Goal: Information Seeking & Learning: Learn about a topic

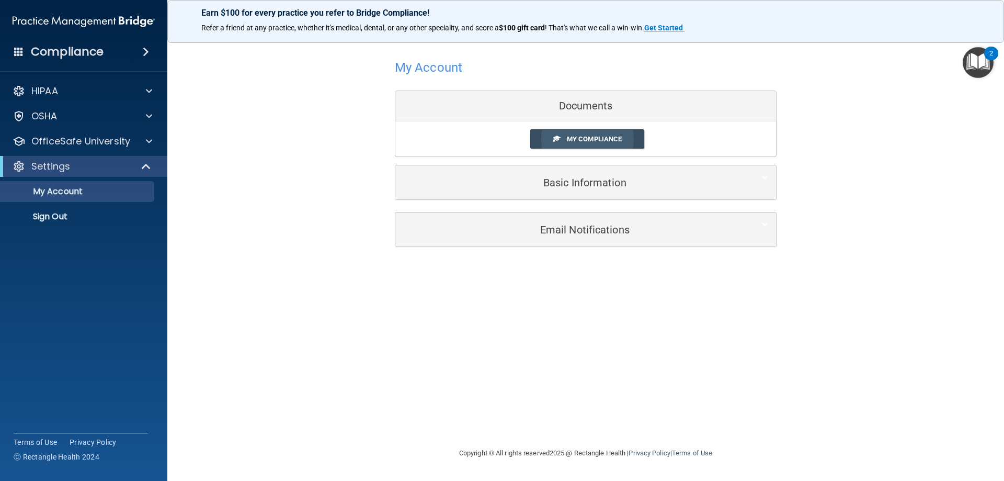
click at [585, 138] on span "My Compliance" at bounding box center [594, 139] width 55 height 8
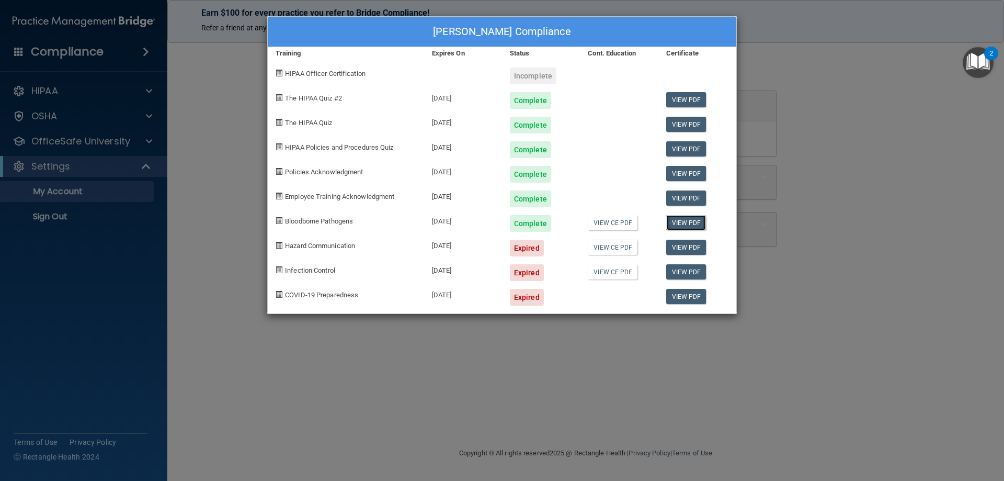
click at [683, 221] on link "View PDF" at bounding box center [686, 222] width 40 height 15
click at [681, 176] on link "View PDF" at bounding box center [686, 173] width 40 height 15
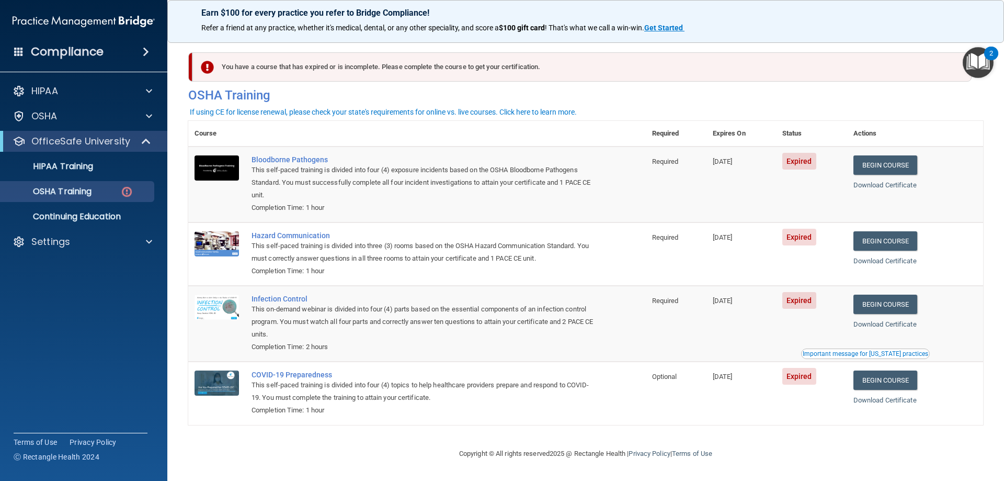
scroll to position [1, 0]
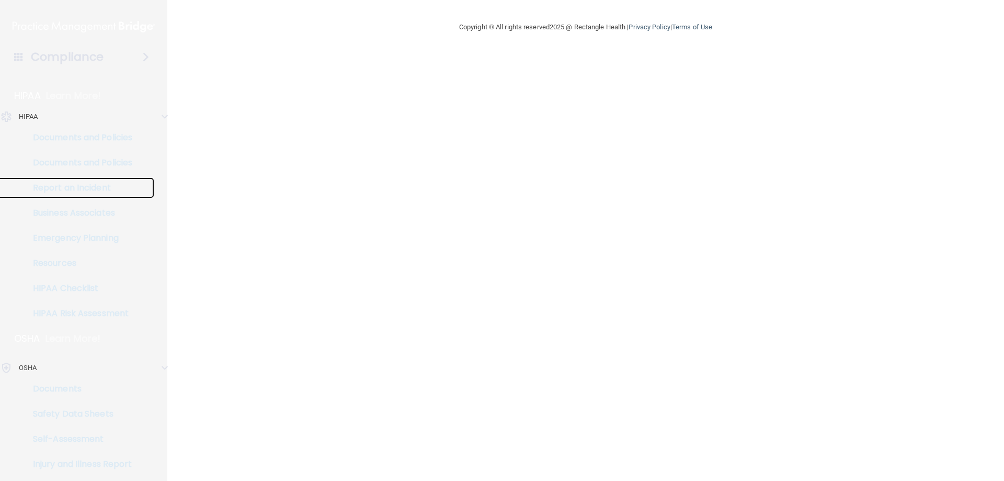
click at [120, 192] on p "Report an Incident" at bounding box center [78, 188] width 143 height 10
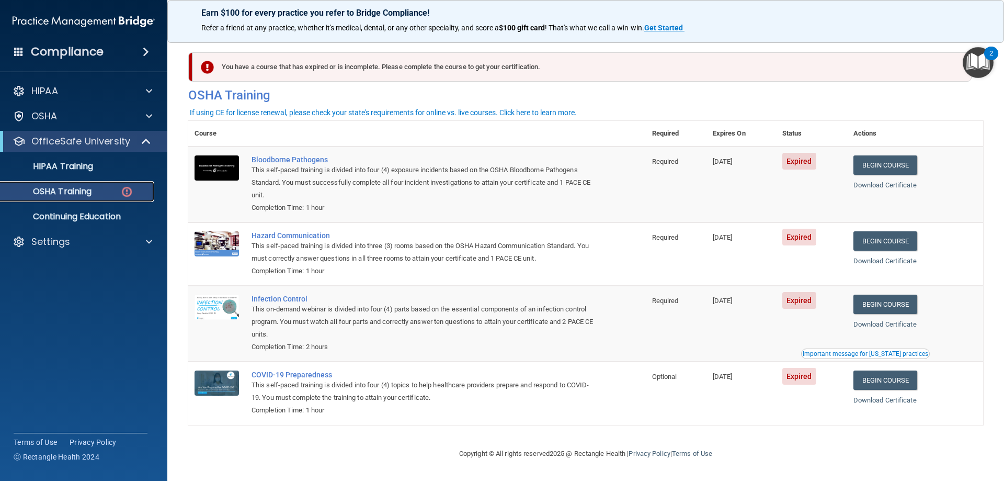
click at [73, 187] on p "OSHA Training" at bounding box center [49, 191] width 85 height 10
click at [123, 192] on img at bounding box center [126, 191] width 13 height 13
click at [885, 244] on link "Begin Course" at bounding box center [886, 240] width 64 height 19
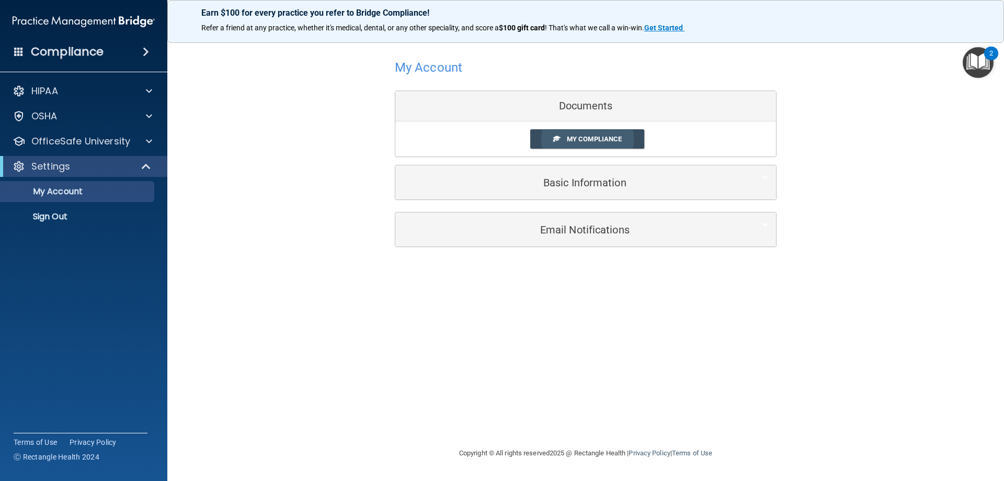
click at [570, 133] on link "My Compliance" at bounding box center [587, 138] width 115 height 19
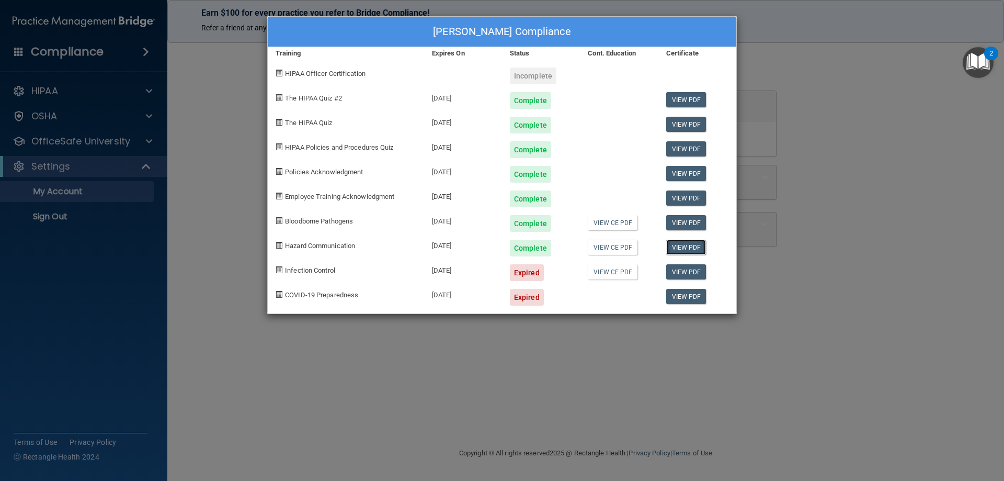
click at [696, 248] on link "View PDF" at bounding box center [686, 247] width 40 height 15
click at [215, 113] on div "Dwight Oxendine's Compliance Training Expires On Status Cont. Education Certifi…" at bounding box center [502, 240] width 1004 height 481
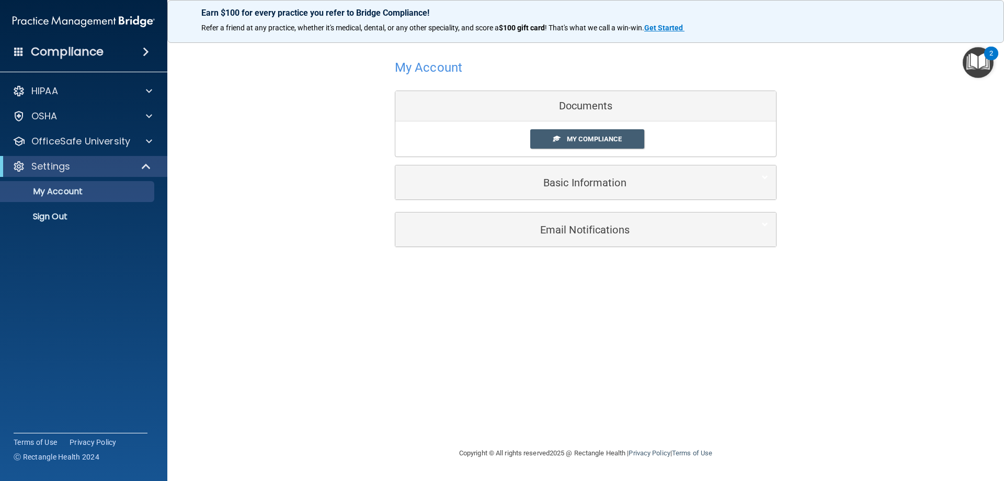
click at [984, 69] on img "Open Resource Center, 2 new notifications" at bounding box center [978, 62] width 31 height 31
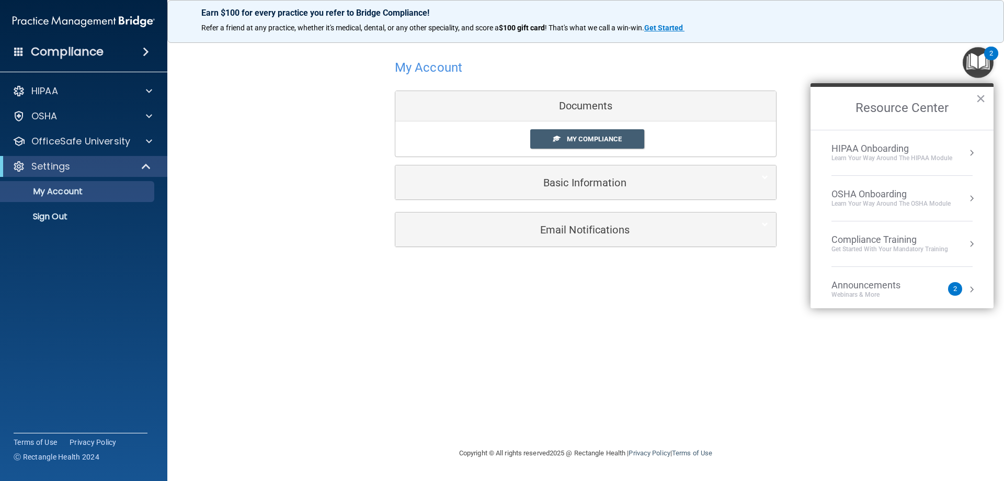
click at [966, 151] on button "Resource Center" at bounding box center [971, 152] width 10 height 10
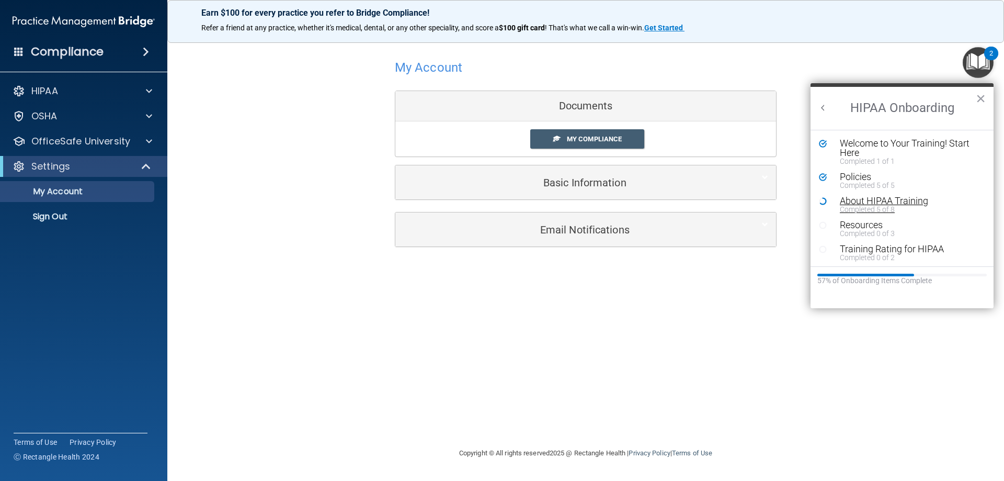
click at [871, 209] on div "Completed 5 of 8" at bounding box center [906, 209] width 132 height 7
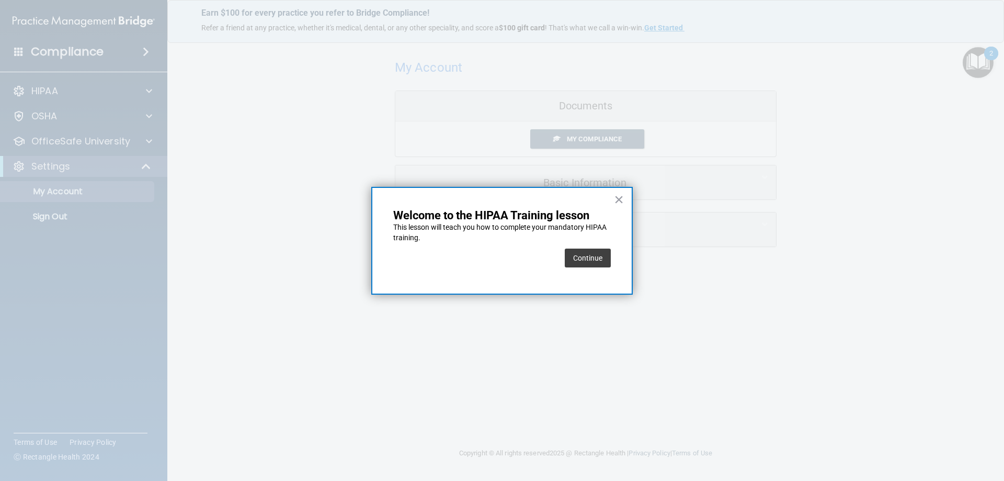
click at [598, 266] on button "Continue" at bounding box center [588, 257] width 46 height 19
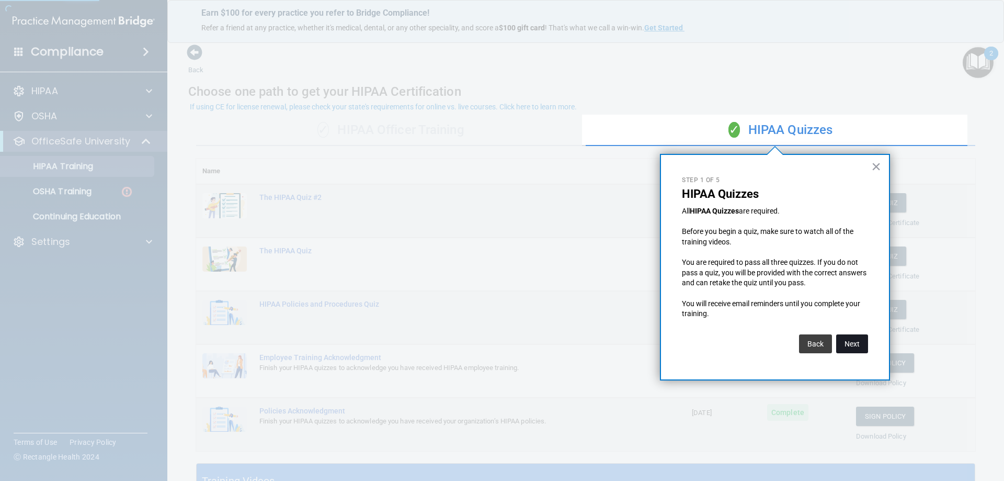
click at [842, 340] on button "Next" at bounding box center [852, 343] width 32 height 19
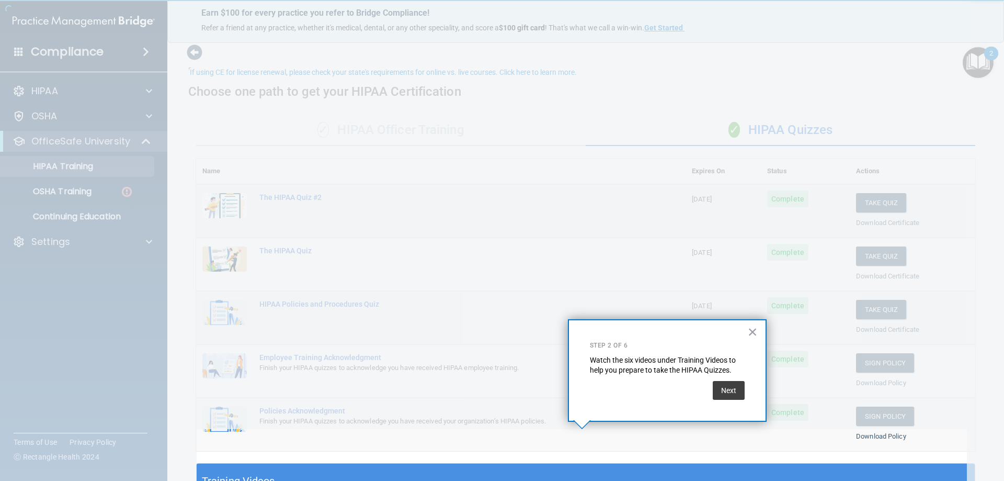
scroll to position [35, 0]
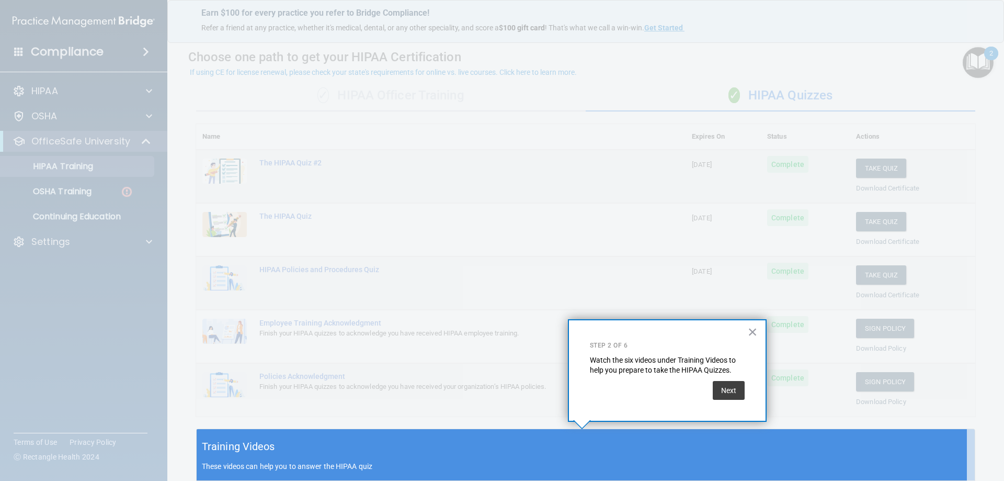
click at [750, 329] on button "×" at bounding box center [753, 331] width 10 height 17
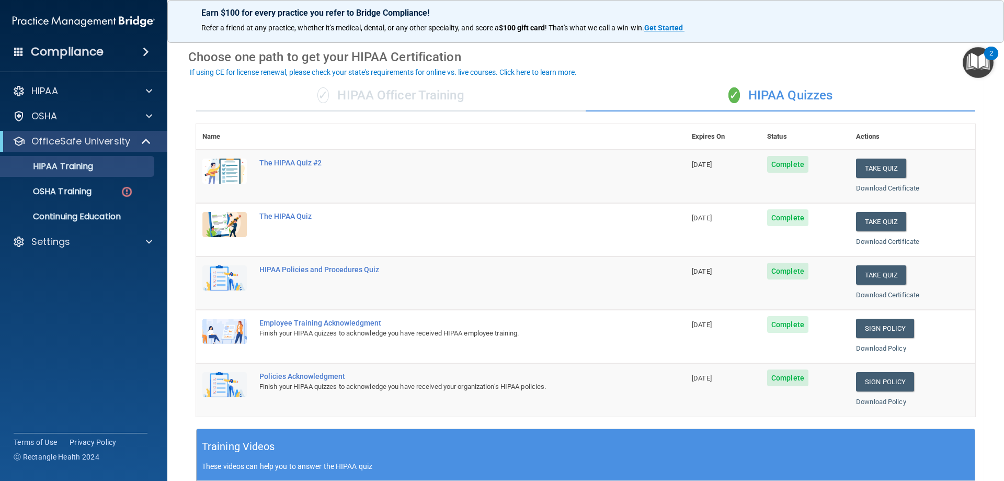
click at [976, 59] on img "Open Resource Center, 2 new notifications" at bounding box center [978, 62] width 31 height 31
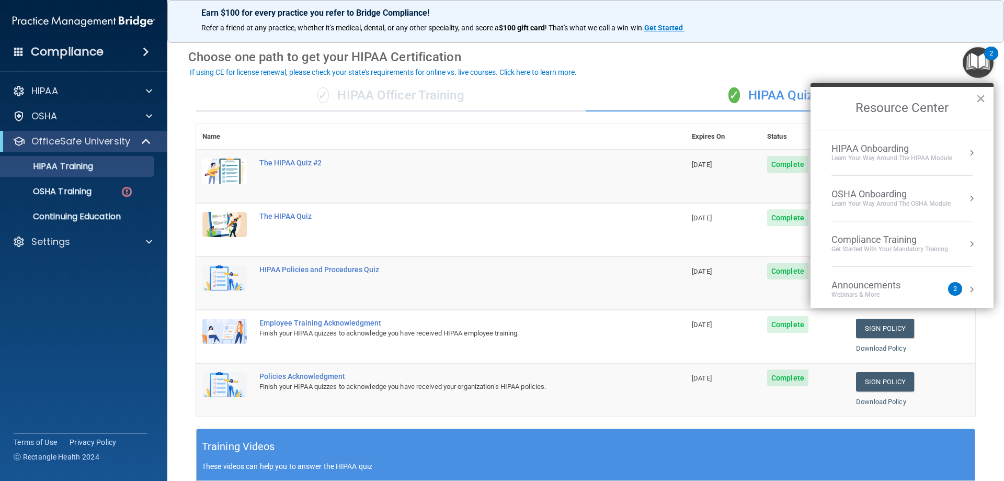
click at [954, 153] on div "HIPAA Onboarding Learn Your Way around the HIPAA module" at bounding box center [902, 153] width 141 height 20
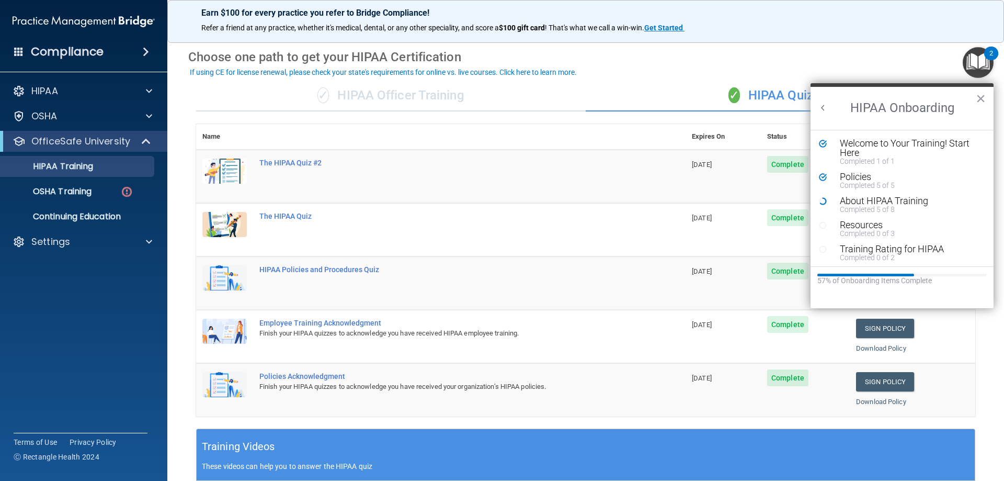
scroll to position [0, 0]
click at [882, 211] on div "Completed 5 of 8" at bounding box center [906, 209] width 132 height 7
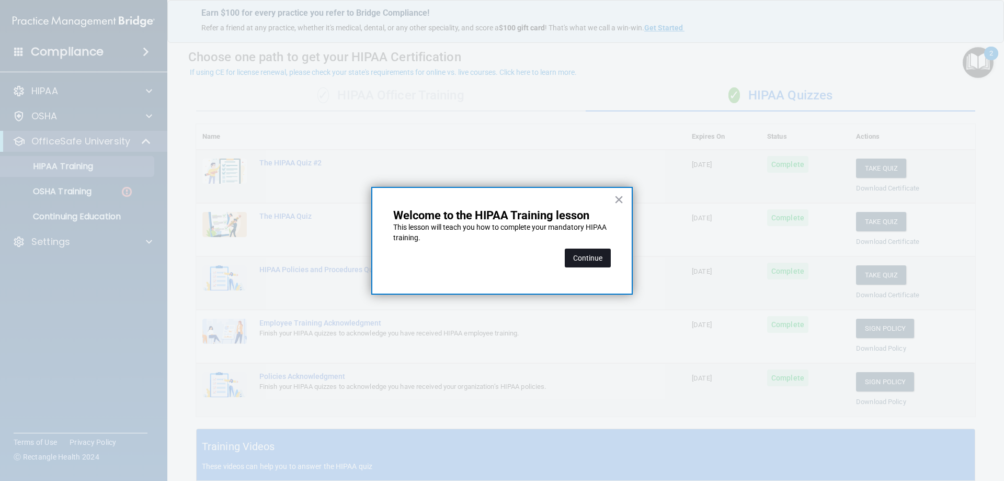
click at [596, 258] on button "Continue" at bounding box center [588, 257] width 46 height 19
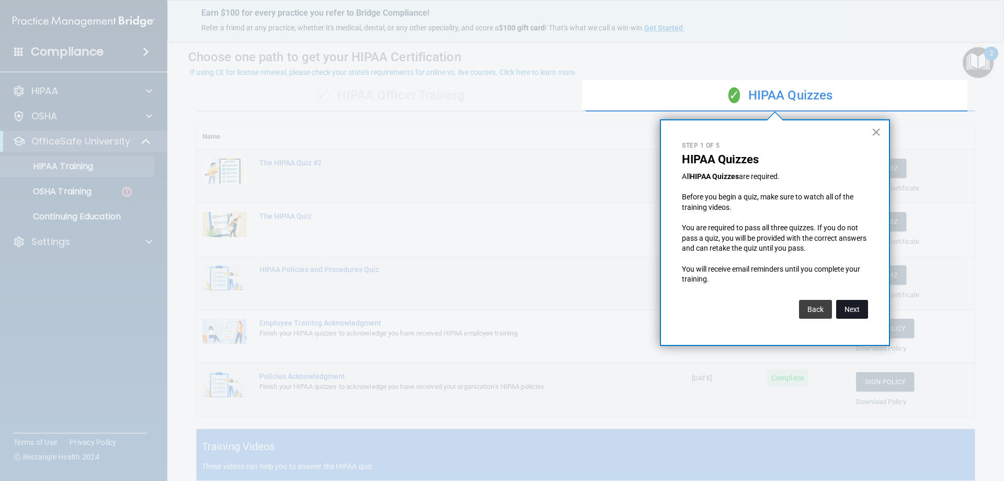
click at [849, 305] on button "Next" at bounding box center [852, 309] width 32 height 19
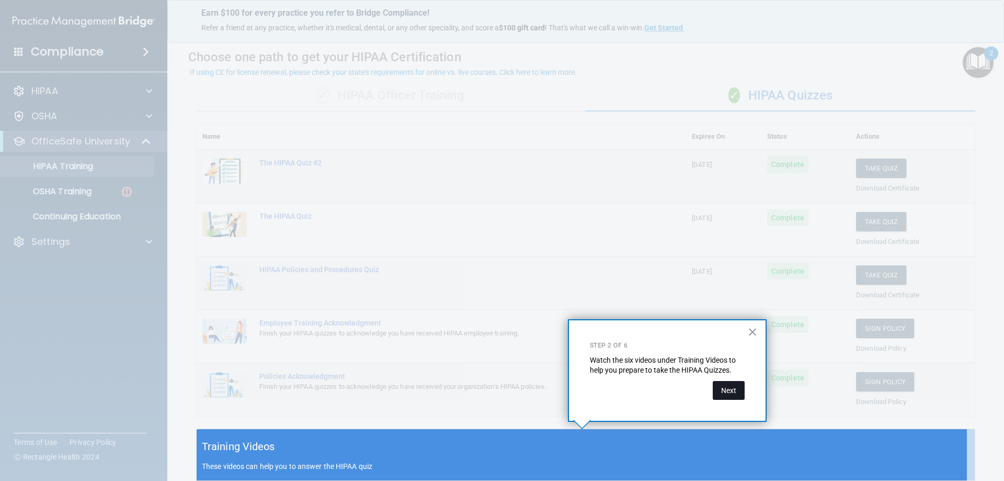
click at [731, 382] on button "Next" at bounding box center [729, 390] width 32 height 19
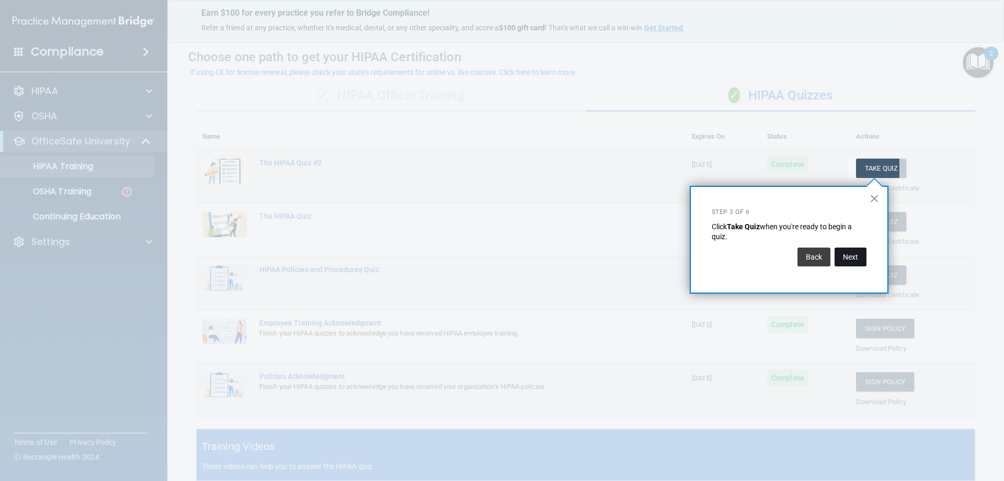
click at [850, 260] on button "Next" at bounding box center [851, 256] width 32 height 19
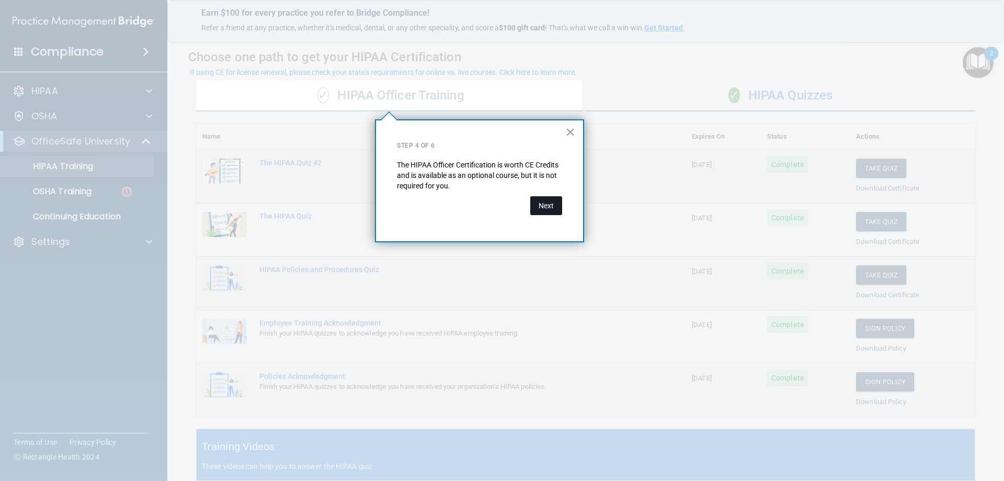
click at [553, 212] on button "Next" at bounding box center [546, 205] width 32 height 19
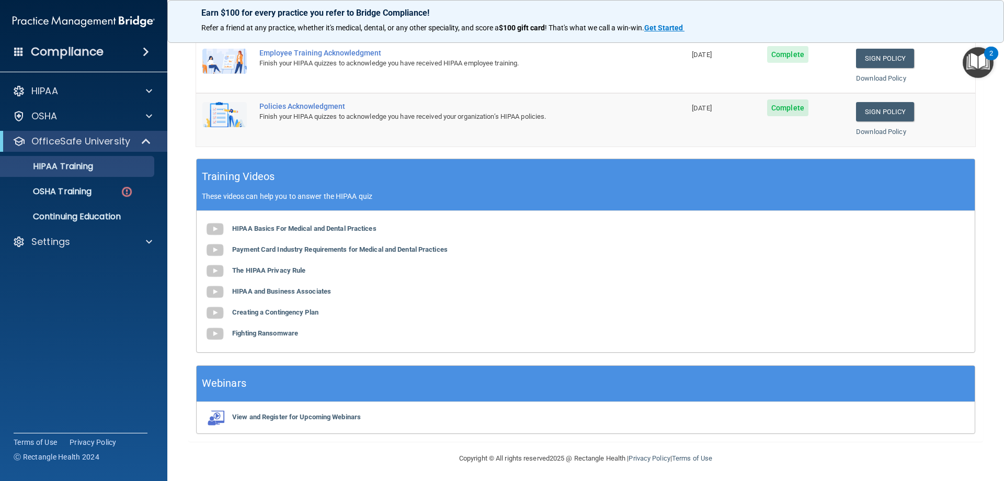
scroll to position [307, 0]
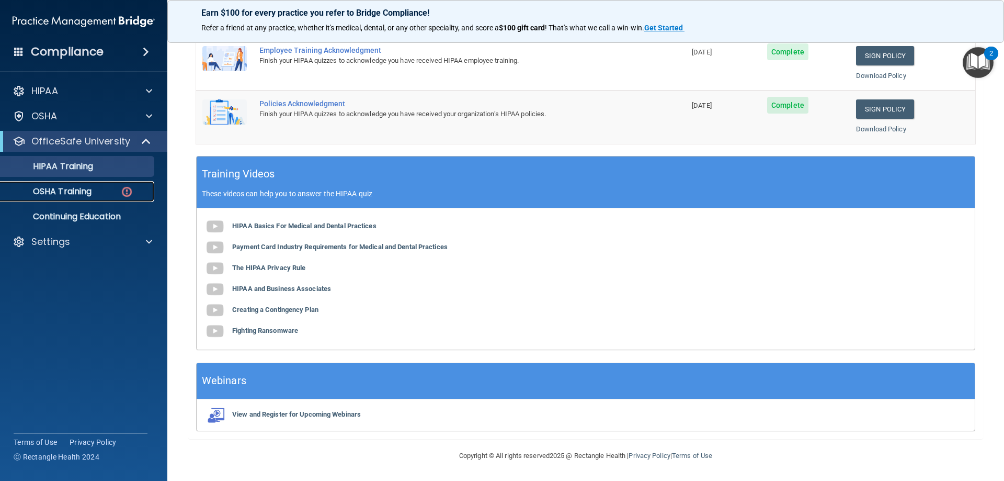
click at [130, 194] on img at bounding box center [126, 191] width 13 height 13
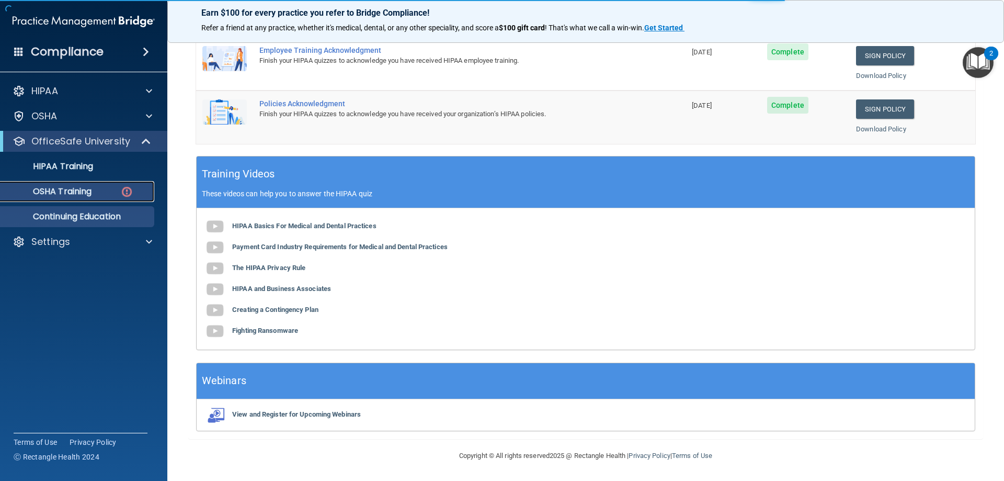
scroll to position [1, 0]
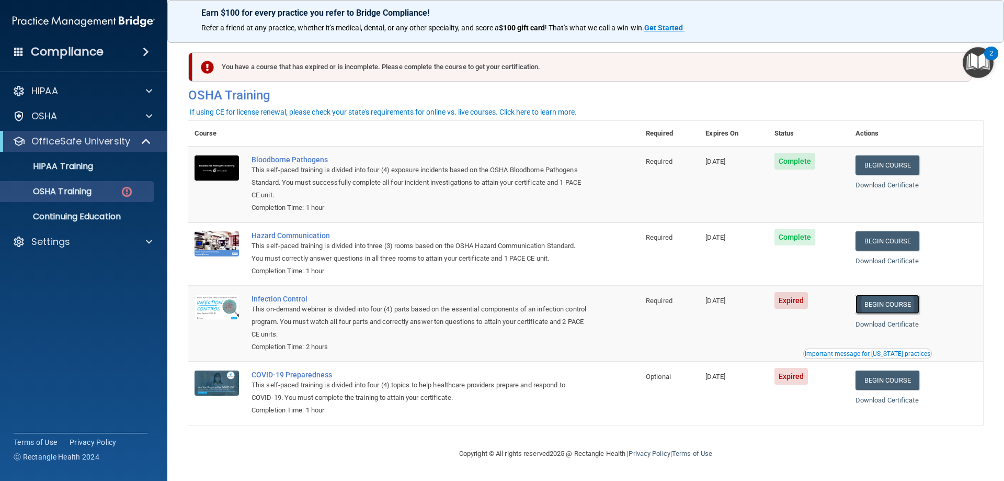
click at [897, 306] on link "Begin Course" at bounding box center [888, 303] width 64 height 19
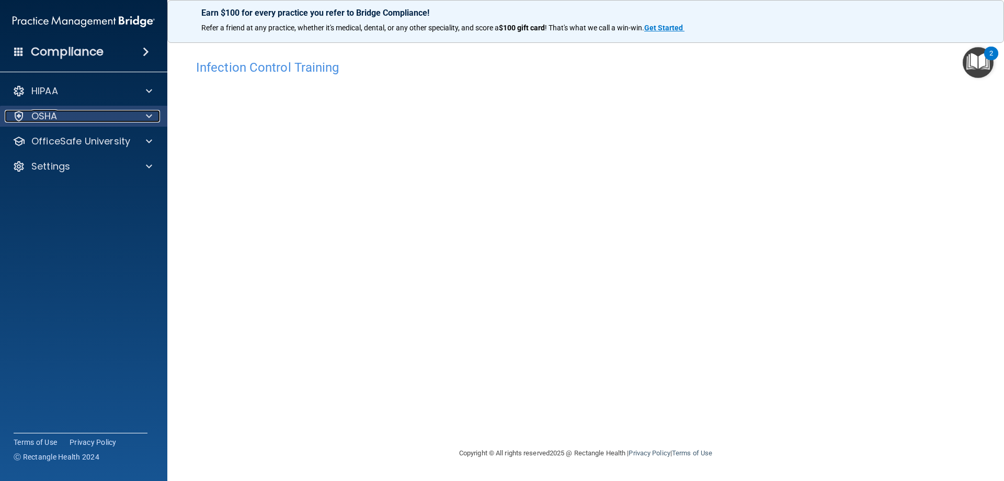
click at [106, 117] on div "OSHA" at bounding box center [70, 116] width 130 height 13
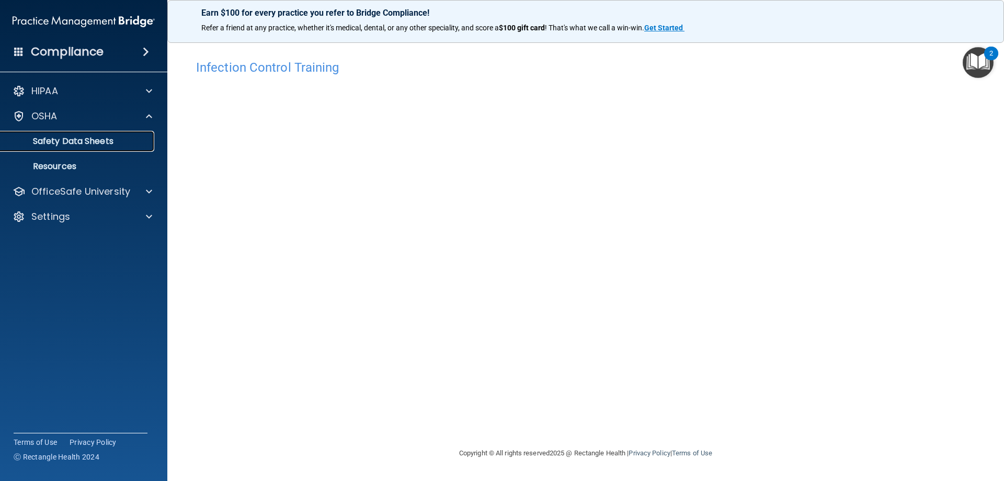
click at [88, 149] on link "Safety Data Sheets" at bounding box center [72, 141] width 165 height 21
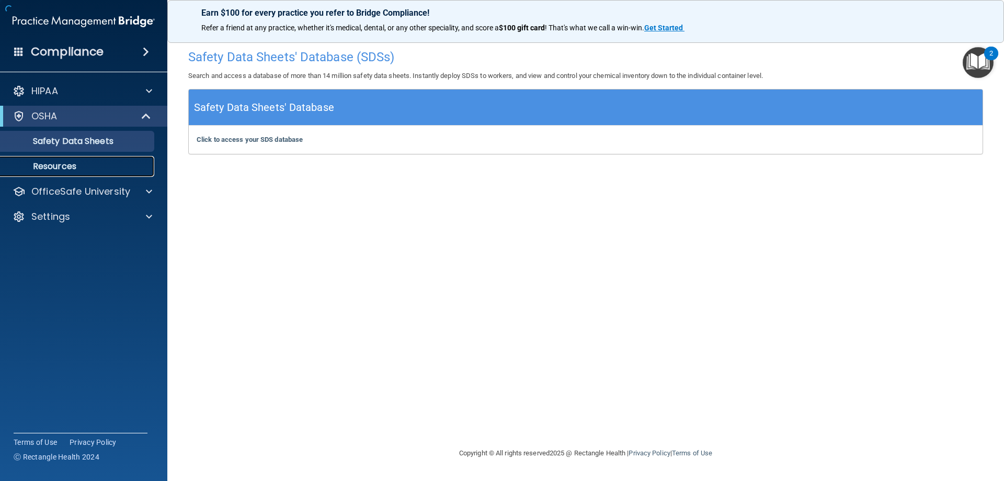
click at [72, 166] on p "Resources" at bounding box center [78, 166] width 143 height 10
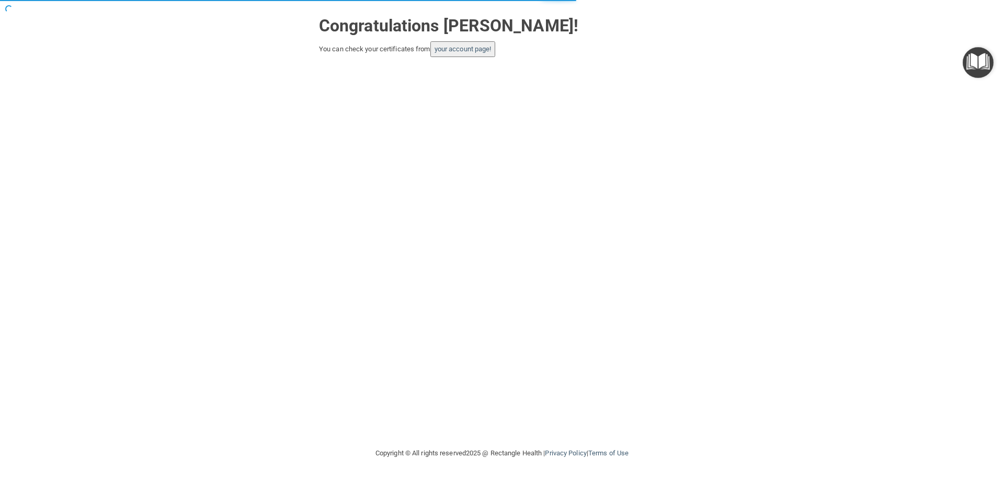
click at [461, 55] on button "your account page!" at bounding box center [462, 49] width 65 height 16
click at [459, 49] on link "your account page!" at bounding box center [463, 49] width 57 height 8
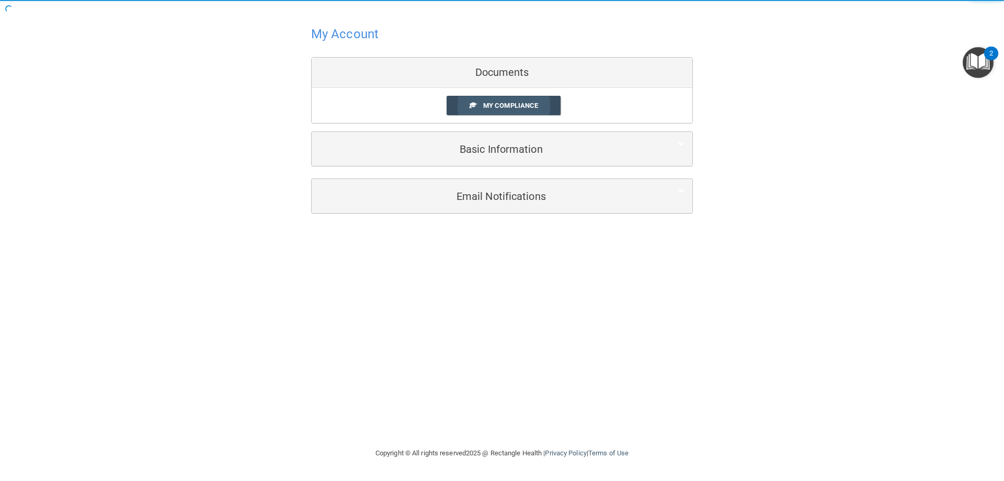
click at [487, 108] on span "My Compliance" at bounding box center [510, 105] width 55 height 8
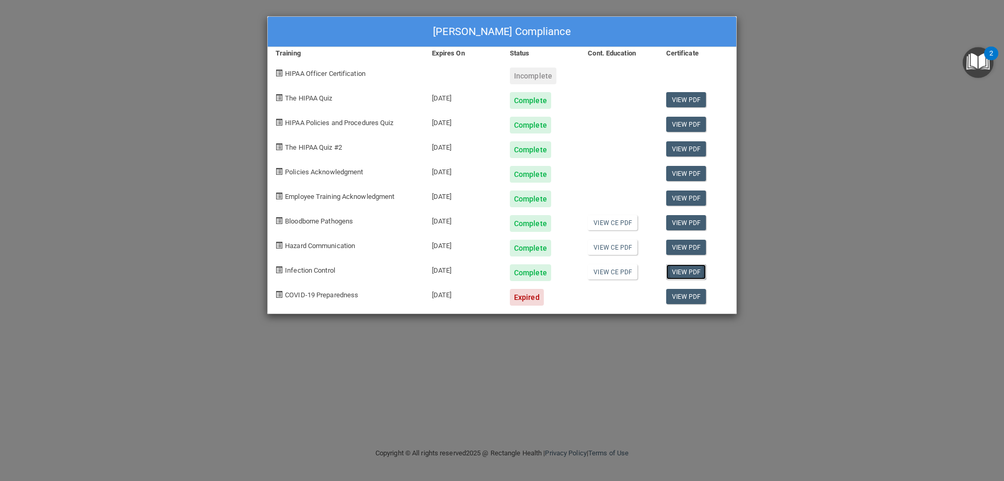
click at [688, 274] on link "View PDF" at bounding box center [686, 271] width 40 height 15
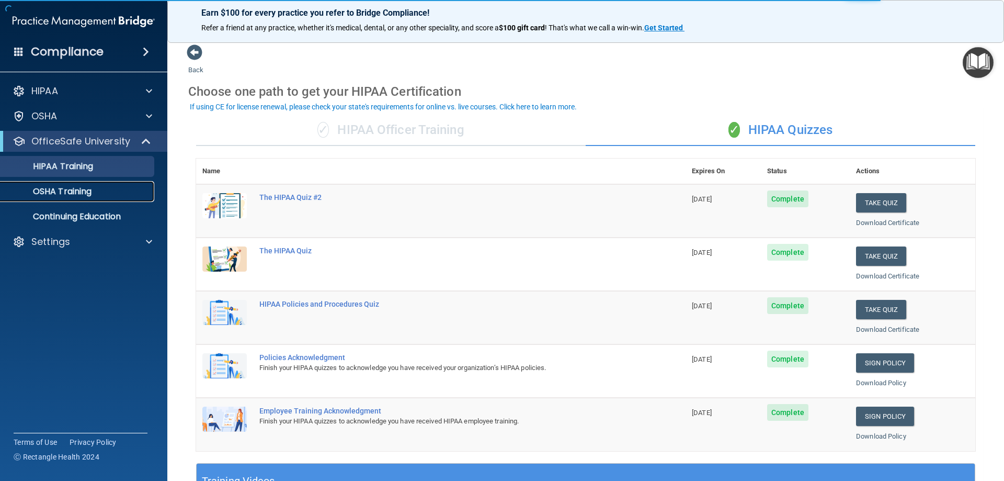
click at [76, 195] on p "OSHA Training" at bounding box center [49, 191] width 85 height 10
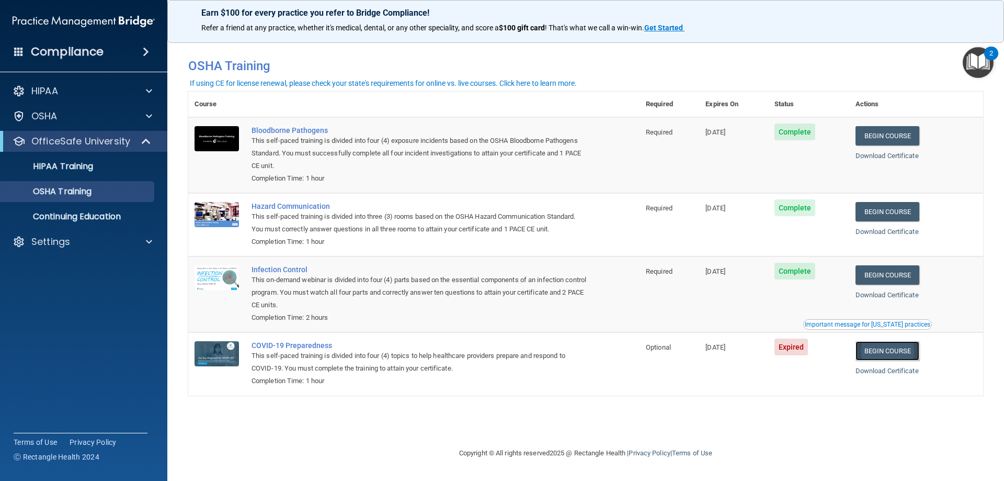
click at [896, 355] on link "Begin Course" at bounding box center [888, 350] width 64 height 19
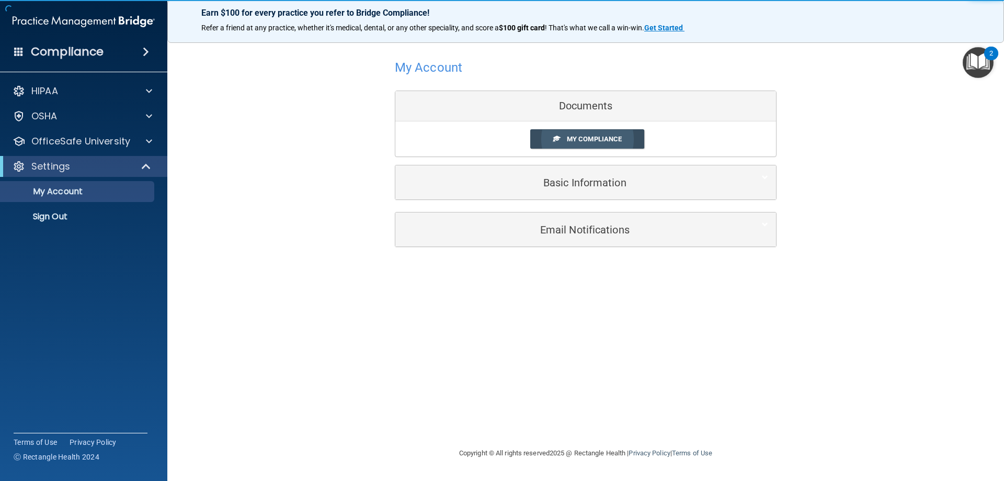
click at [550, 138] on link "My Compliance" at bounding box center [587, 138] width 115 height 19
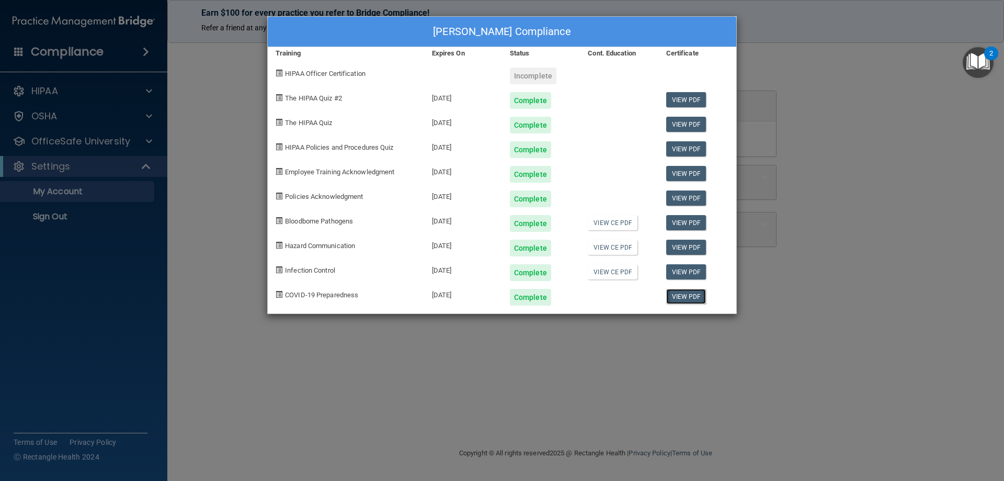
click at [686, 300] on link "View PDF" at bounding box center [686, 296] width 40 height 15
click at [769, 91] on div "[PERSON_NAME] Compliance Training Expires On Status Cont. Education Certificate…" at bounding box center [502, 240] width 1004 height 481
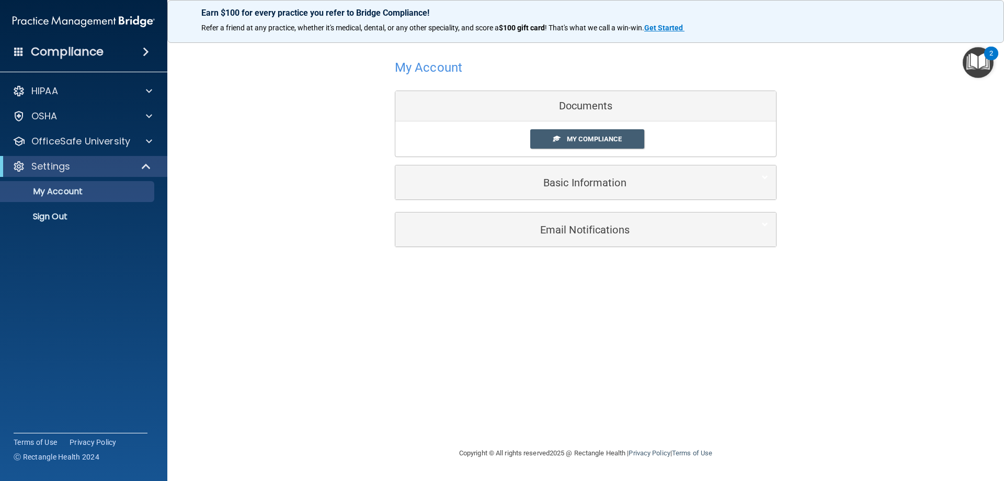
click at [972, 72] on img "Open Resource Center, 2 new notifications" at bounding box center [978, 62] width 31 height 31
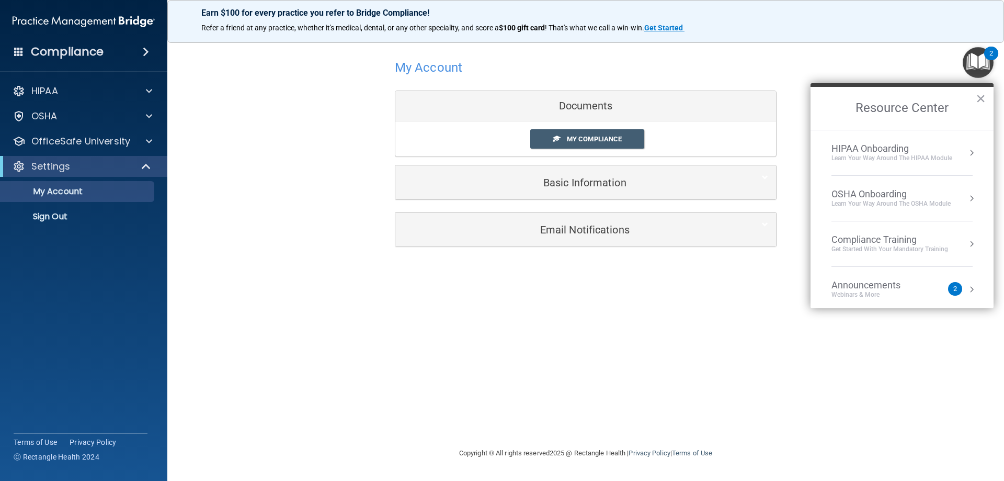
click at [966, 193] on button "Resource Center" at bounding box center [971, 198] width 10 height 10
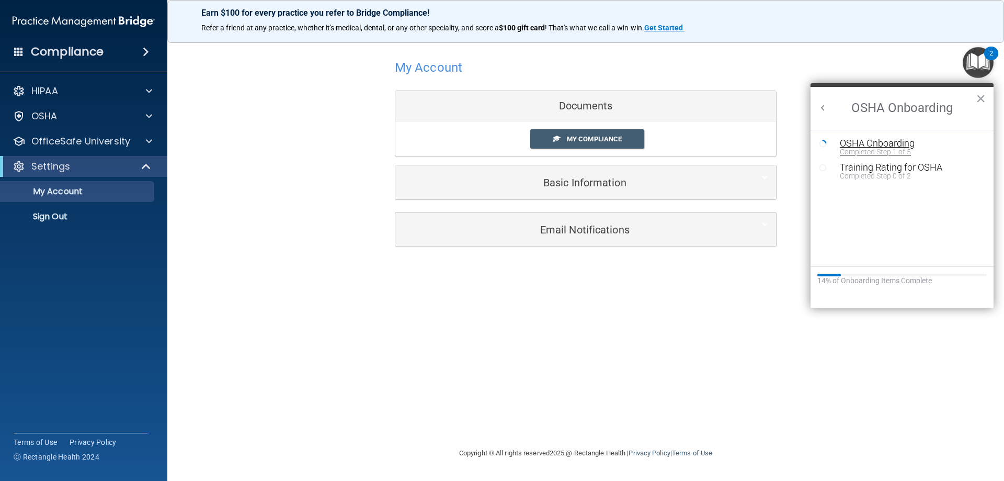
click at [901, 144] on div "OSHA Onboarding" at bounding box center [910, 143] width 140 height 9
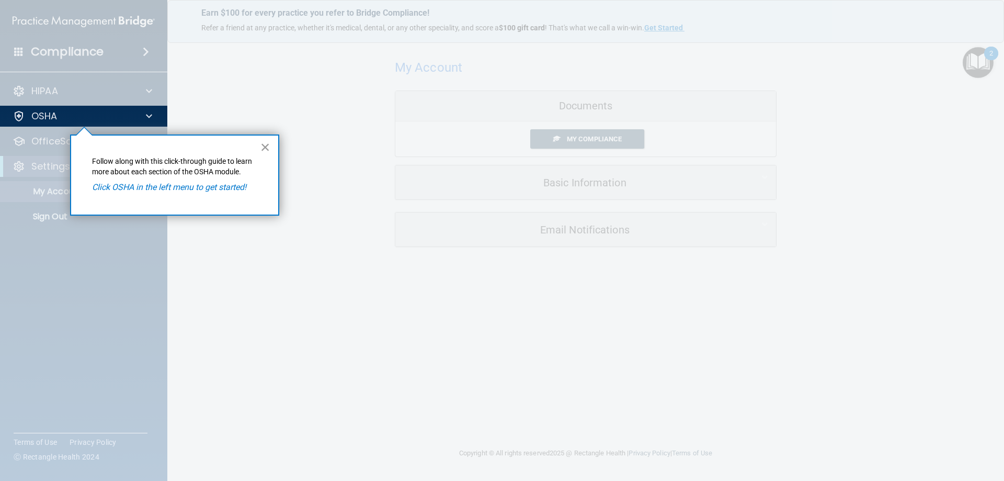
click at [269, 147] on button "×" at bounding box center [265, 147] width 10 height 17
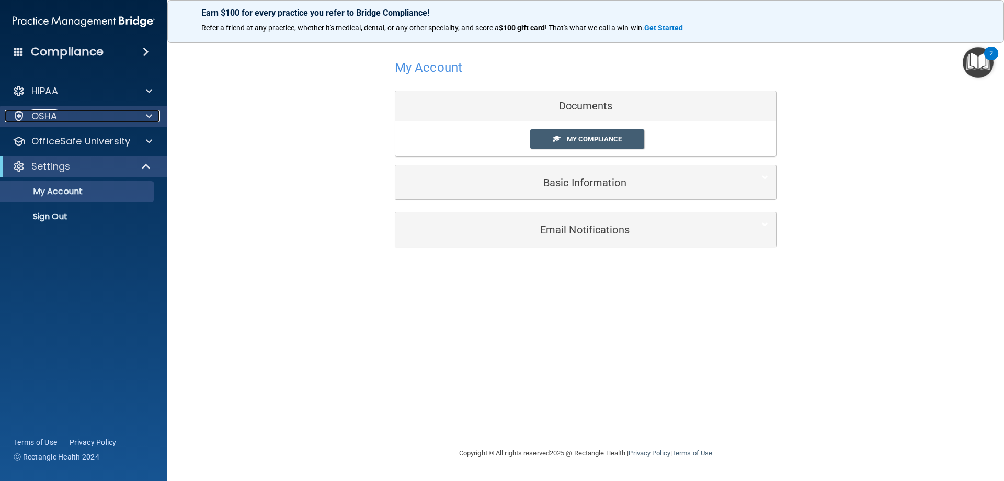
click at [136, 114] on div at bounding box center [147, 116] width 26 height 13
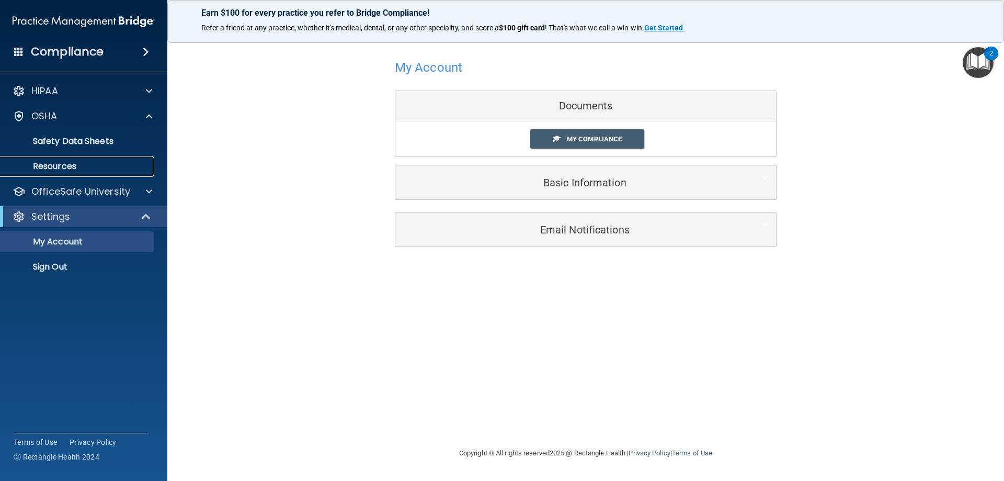
click at [51, 167] on p "Resources" at bounding box center [78, 166] width 143 height 10
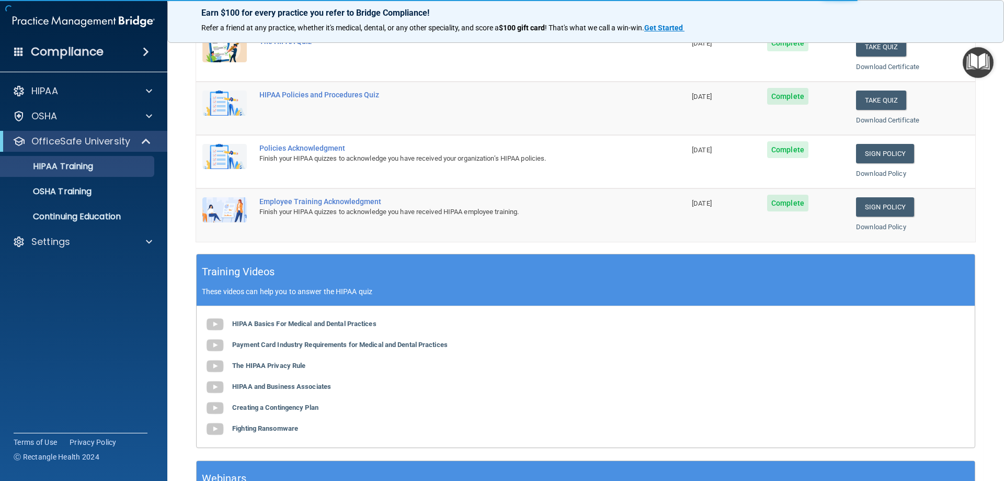
scroll to position [261, 0]
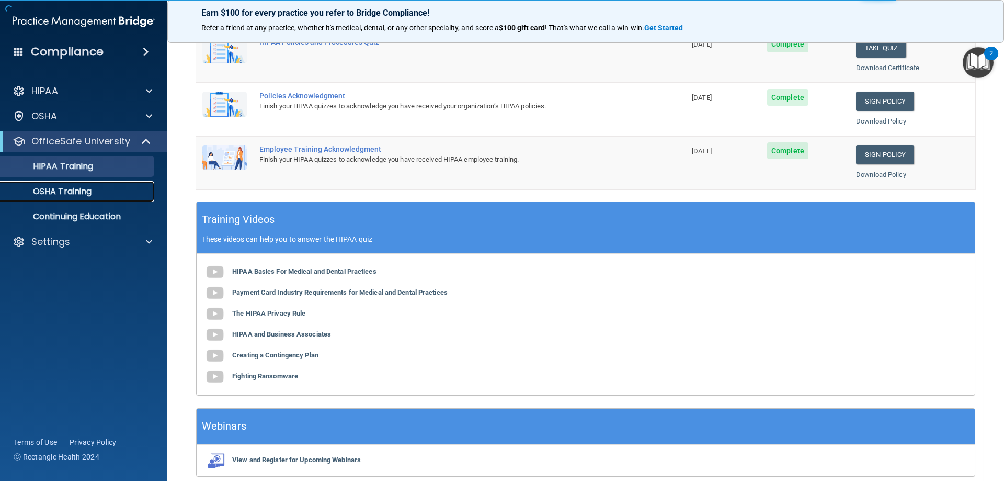
click at [80, 191] on p "OSHA Training" at bounding box center [49, 191] width 85 height 10
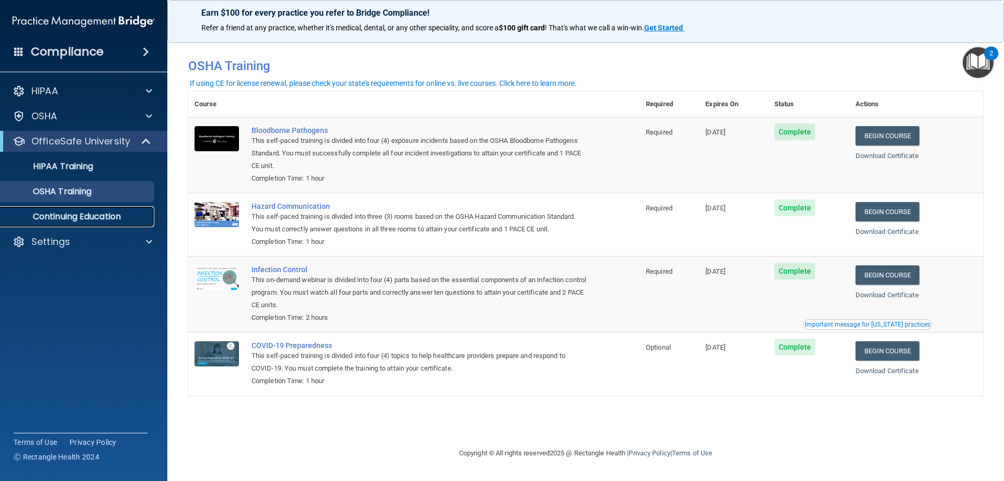
click at [112, 217] on p "Continuing Education" at bounding box center [78, 216] width 143 height 10
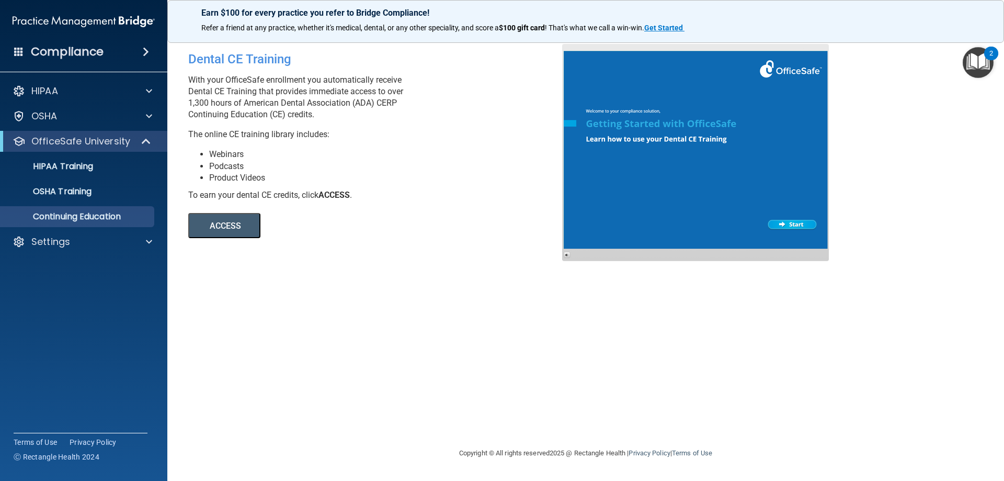
drag, startPoint x: 975, startPoint y: 61, endPoint x: 965, endPoint y: 78, distance: 20.2
click at [975, 61] on img "Open Resource Center, 2 new notifications" at bounding box center [978, 62] width 31 height 31
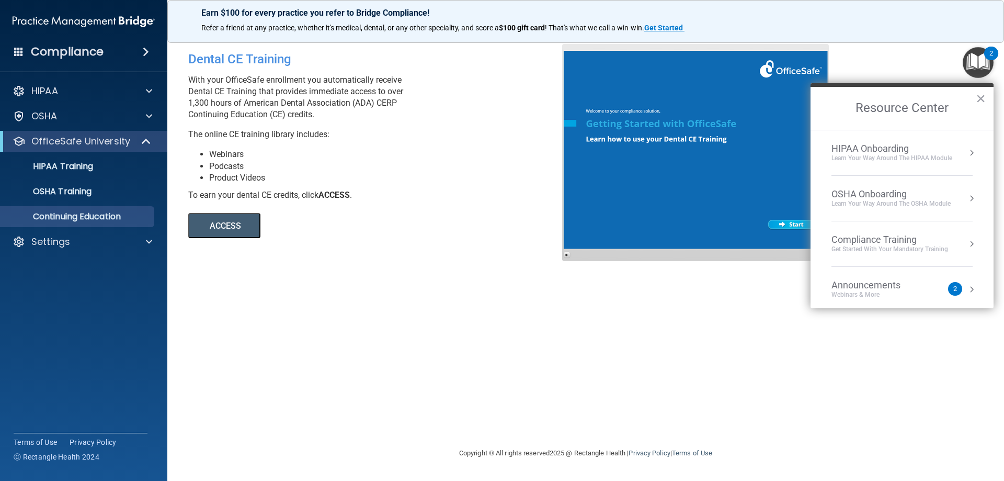
click at [966, 149] on button "Resource Center" at bounding box center [971, 152] width 10 height 10
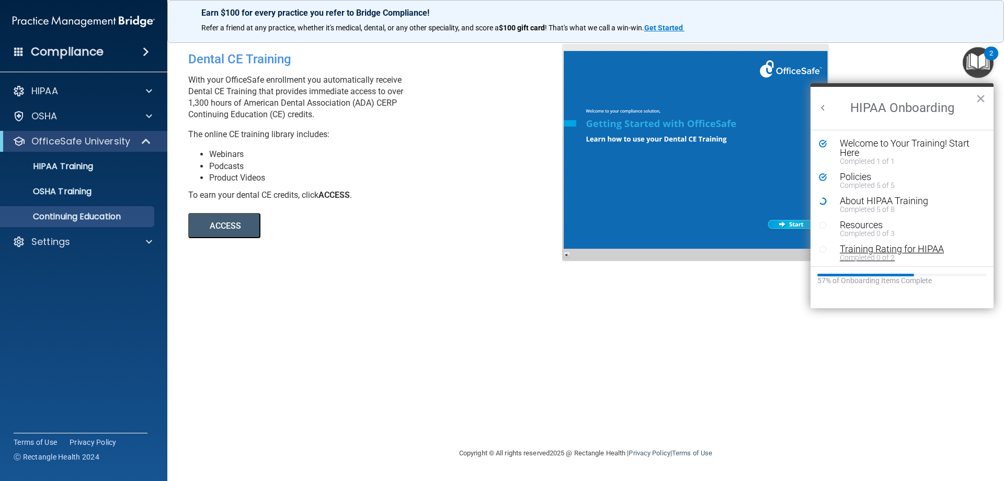
click at [925, 254] on div "Completed 0 of 2" at bounding box center [906, 257] width 132 height 7
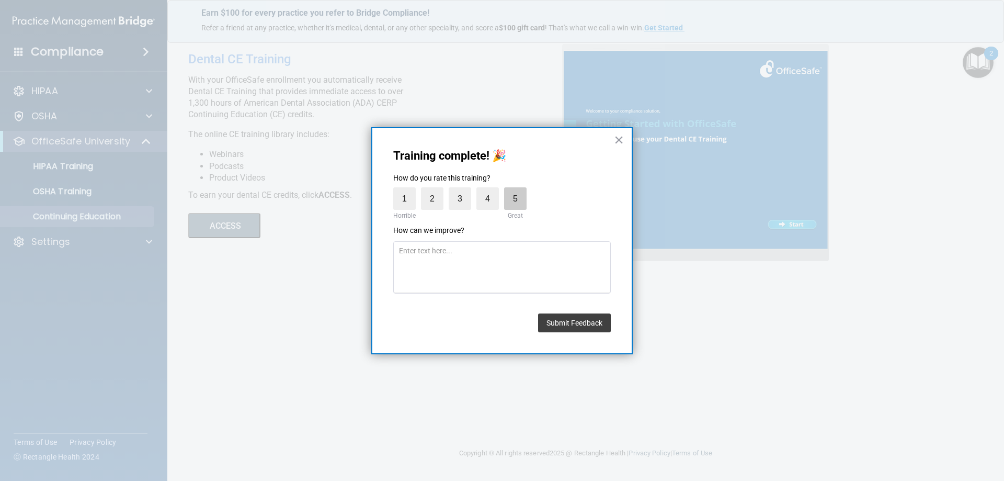
click at [515, 202] on label "5" at bounding box center [515, 198] width 22 height 22
click at [491, 190] on input "5" at bounding box center [491, 190] width 0 height 0
click at [594, 325] on button "Submit Feedback" at bounding box center [574, 322] width 73 height 19
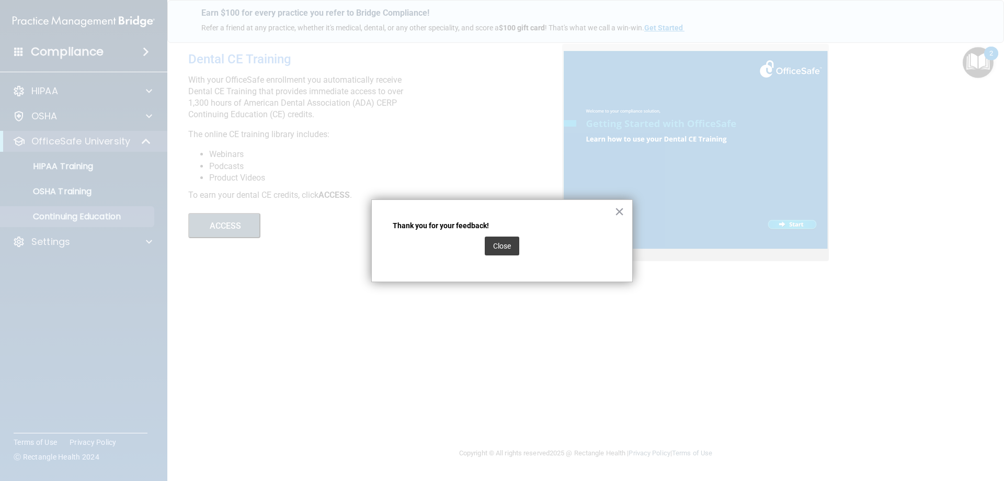
click at [516, 251] on button "Close" at bounding box center [502, 245] width 35 height 19
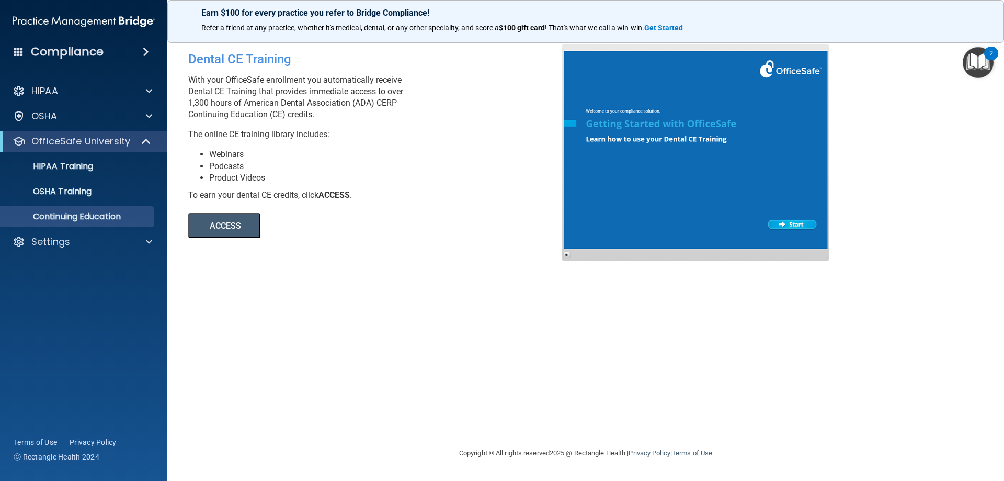
click at [972, 59] on img "Open Resource Center, 2 new notifications" at bounding box center [978, 62] width 31 height 31
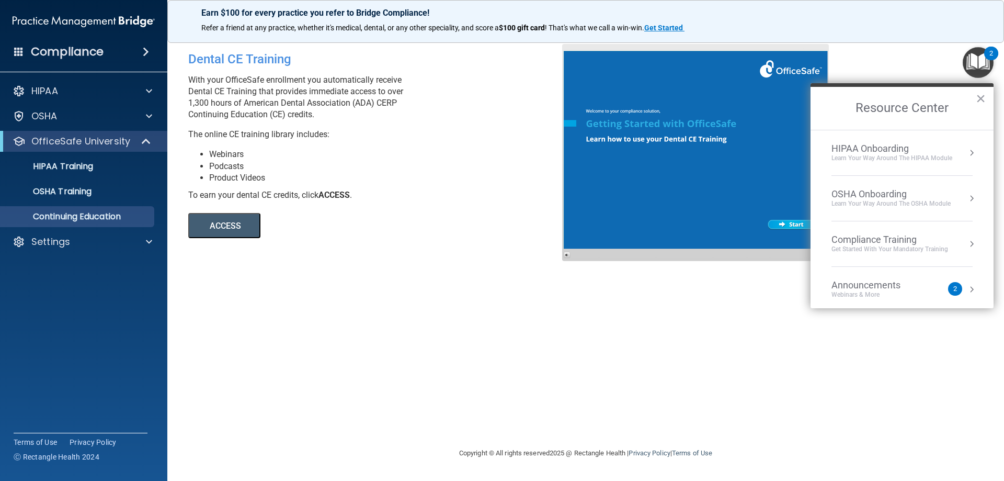
click at [923, 155] on div "Learn Your Way around the HIPAA module" at bounding box center [892, 158] width 121 height 9
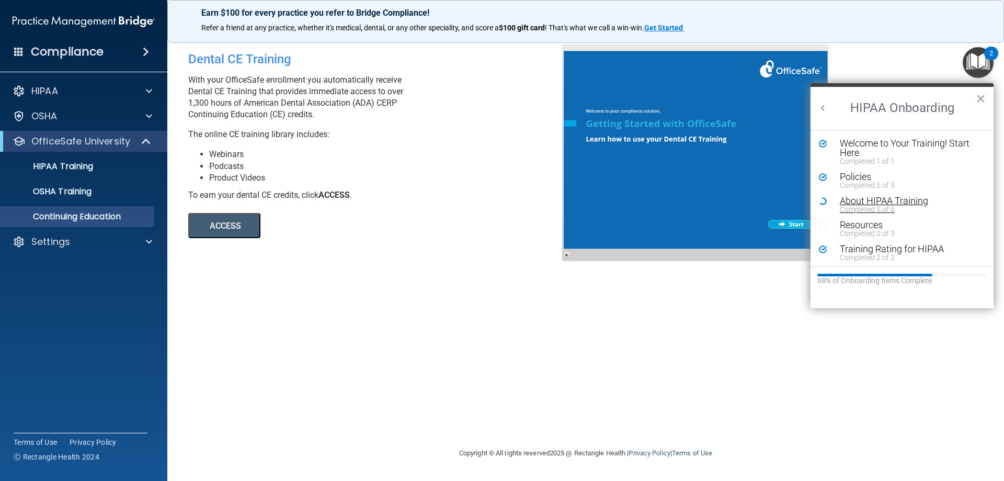
click at [922, 203] on div "About HIPAA Training" at bounding box center [906, 200] width 132 height 9
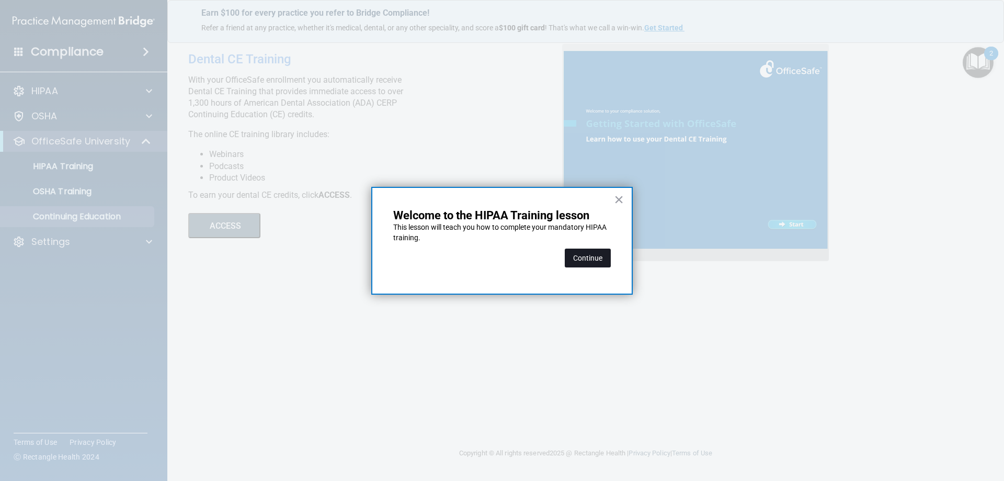
click at [582, 266] on button "Continue" at bounding box center [588, 257] width 46 height 19
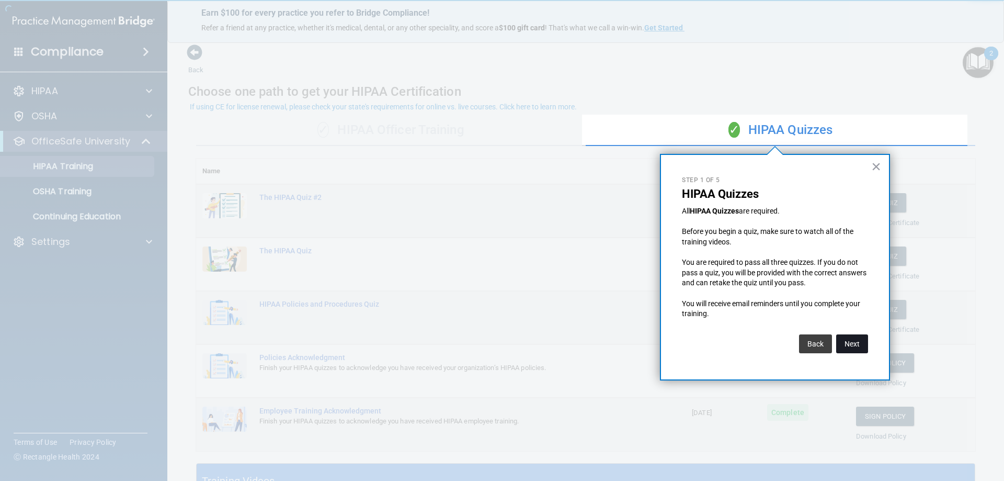
click at [851, 347] on button "Next" at bounding box center [852, 343] width 32 height 19
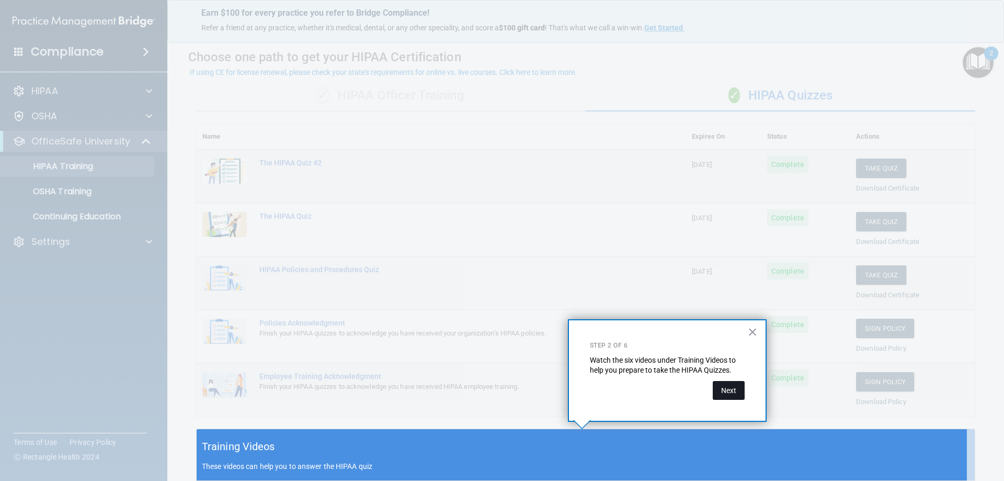
click at [733, 387] on button "Next" at bounding box center [729, 390] width 32 height 19
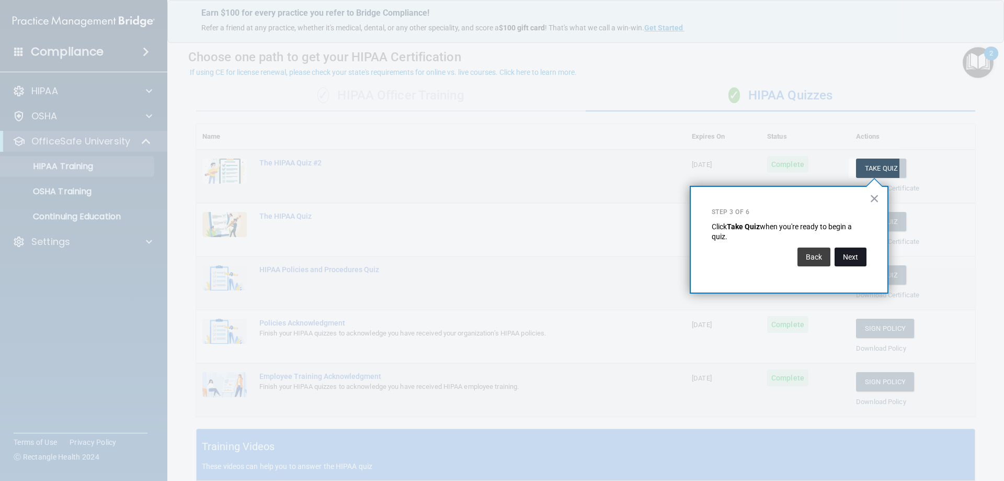
click at [845, 257] on button "Next" at bounding box center [851, 256] width 32 height 19
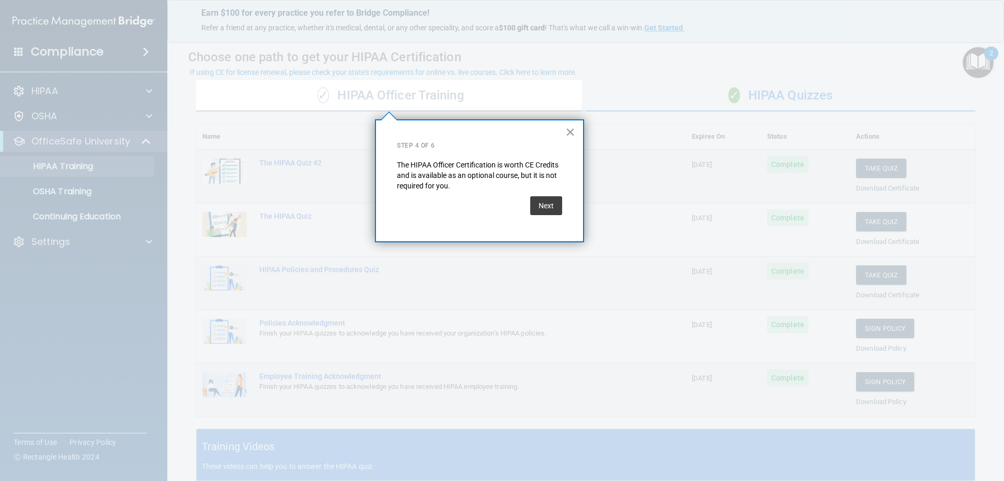
click at [551, 201] on button "Next" at bounding box center [546, 205] width 32 height 19
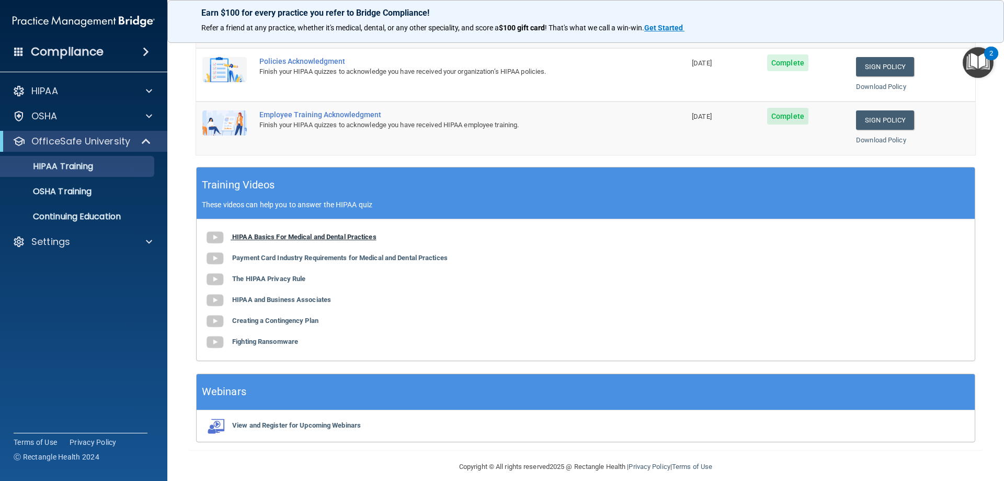
scroll to position [307, 0]
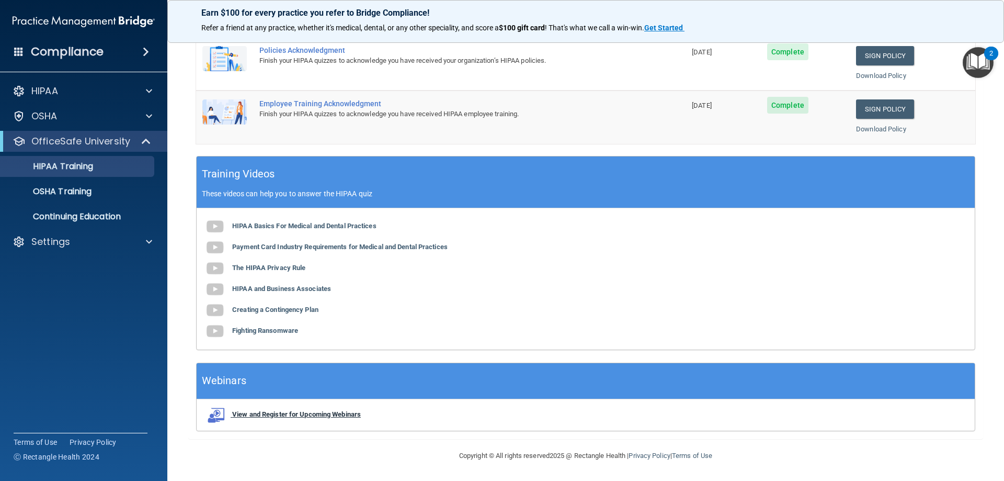
click at [315, 415] on b "View and Register for Upcoming Webinars" at bounding box center [296, 414] width 129 height 8
click at [289, 327] on b "Fighting Ransomware" at bounding box center [265, 330] width 66 height 8
click at [966, 53] on img "Open Resource Center, 2 new notifications" at bounding box center [978, 62] width 31 height 31
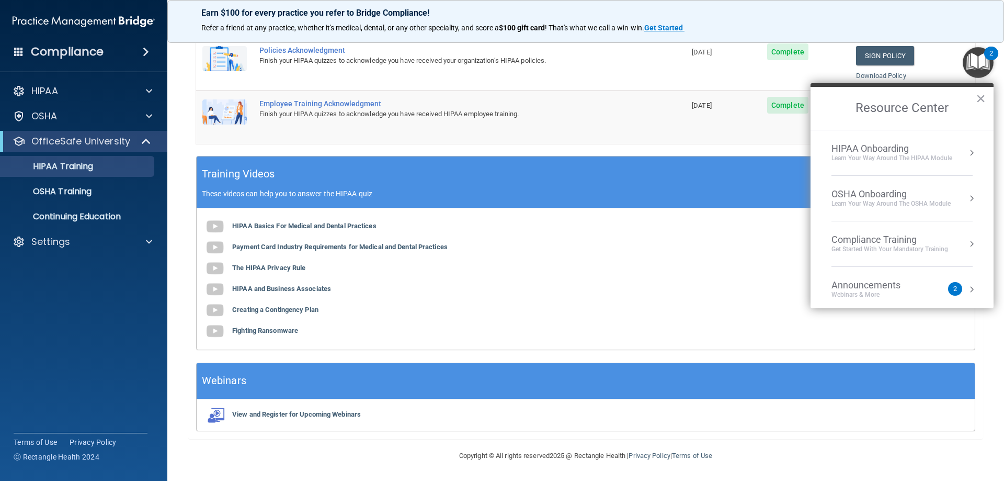
click at [957, 150] on div "HIPAA Onboarding Learn Your Way around the HIPAA module" at bounding box center [902, 153] width 141 height 20
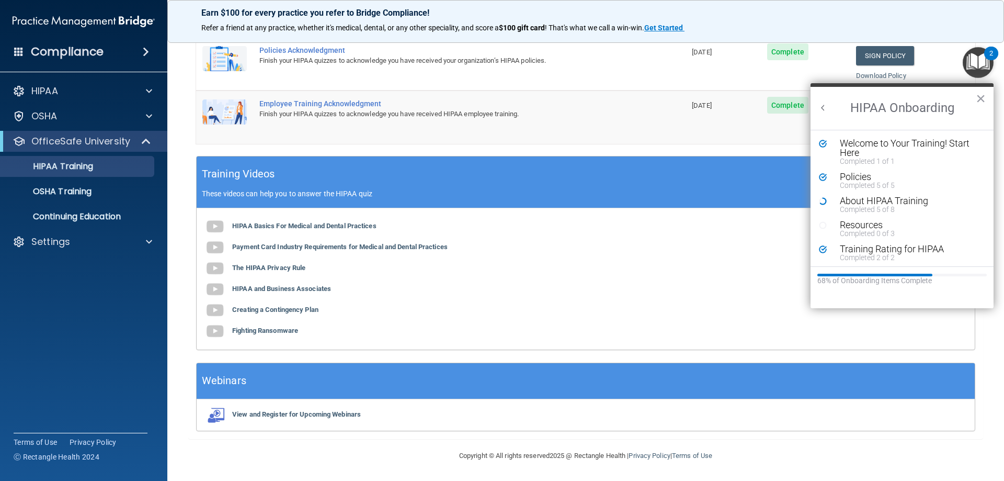
scroll to position [0, 0]
click at [727, 177] on div "Training Videos These videos can help you to answer the HIPAA quiz" at bounding box center [586, 182] width 778 height 52
click at [724, 193] on p "These videos can help you to answer the HIPAA quiz" at bounding box center [586, 193] width 768 height 8
click at [865, 230] on div "Completed 0 of 3" at bounding box center [906, 233] width 132 height 7
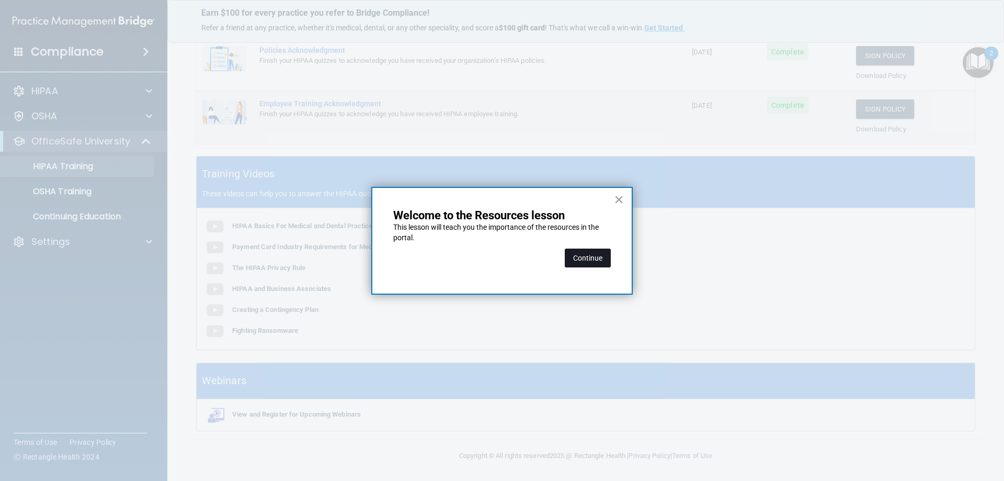
click at [583, 253] on button "Continue" at bounding box center [588, 257] width 46 height 19
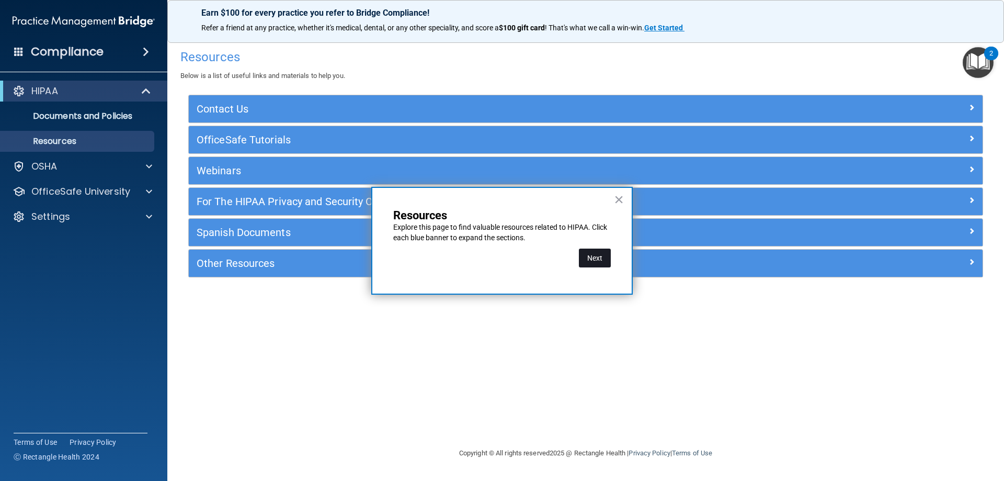
click at [604, 260] on button "Next" at bounding box center [595, 257] width 32 height 19
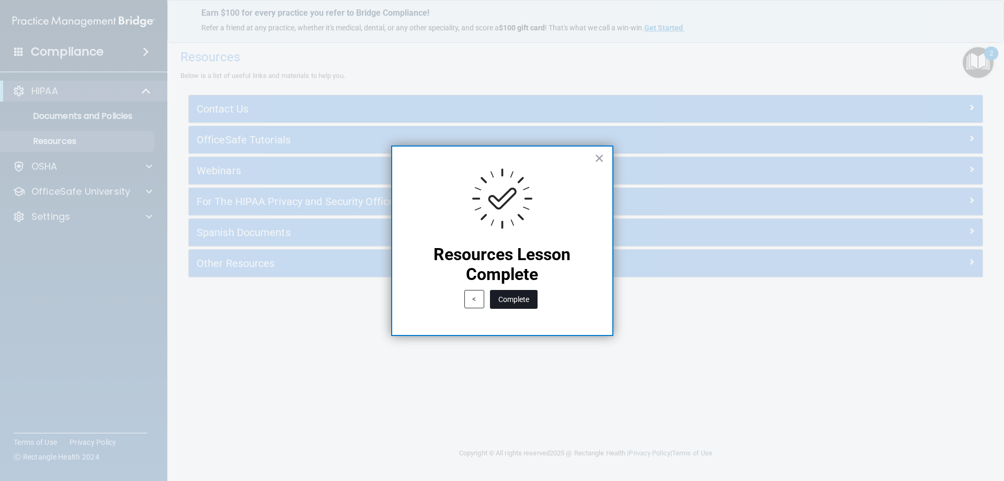
click at [520, 303] on button "Complete" at bounding box center [514, 299] width 48 height 19
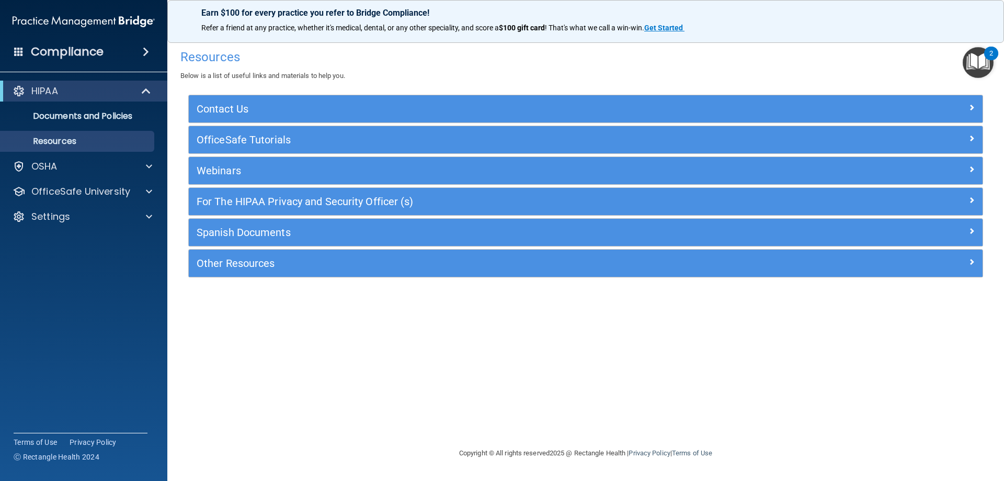
click at [978, 64] on img "Open Resource Center, 2 new notifications" at bounding box center [978, 62] width 31 height 31
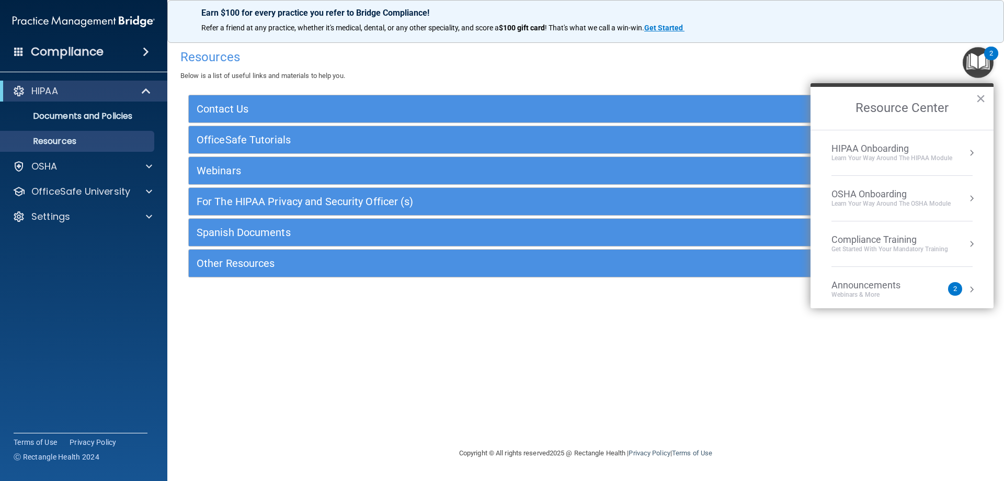
click at [931, 154] on div "Learn Your Way around the HIPAA module" at bounding box center [892, 158] width 121 height 9
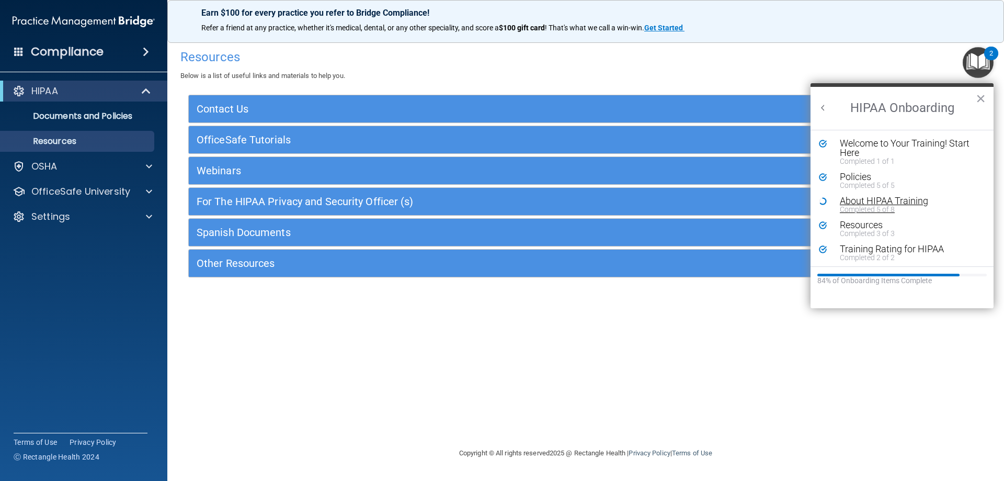
click at [894, 203] on div "About HIPAA Training" at bounding box center [906, 200] width 132 height 9
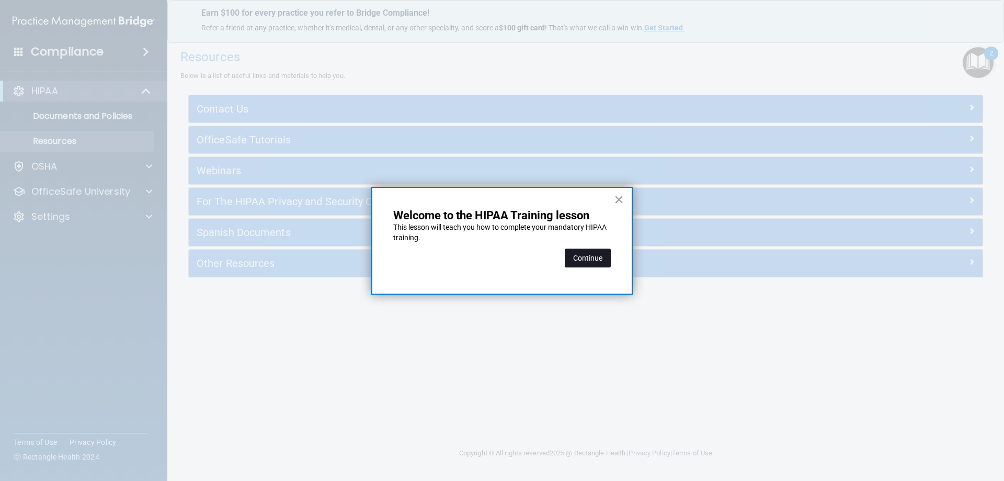
click at [584, 258] on button "Continue" at bounding box center [588, 257] width 46 height 19
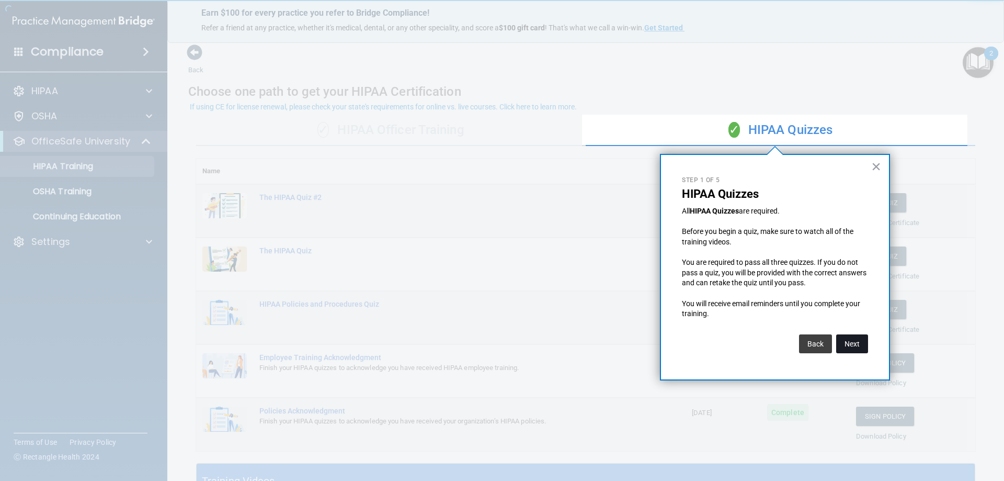
click at [847, 343] on button "Next" at bounding box center [852, 343] width 32 height 19
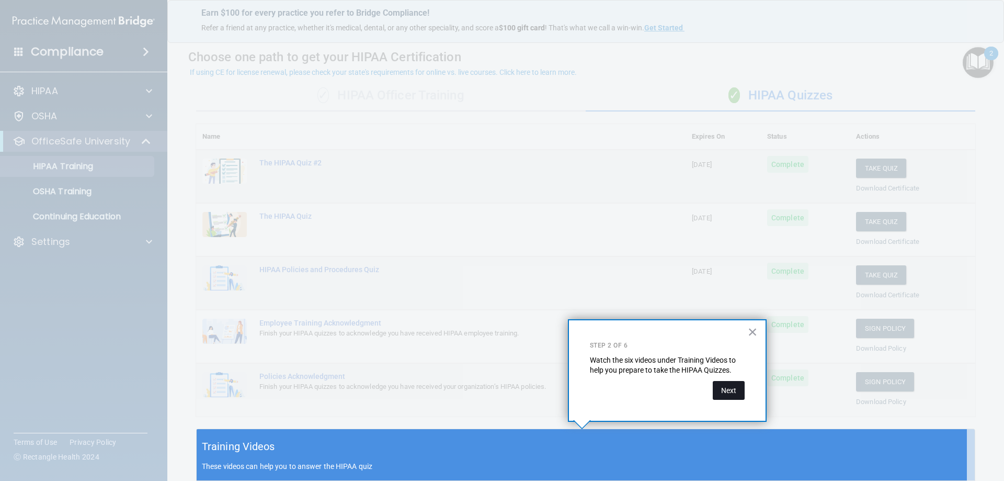
click at [729, 386] on button "Next" at bounding box center [729, 390] width 32 height 19
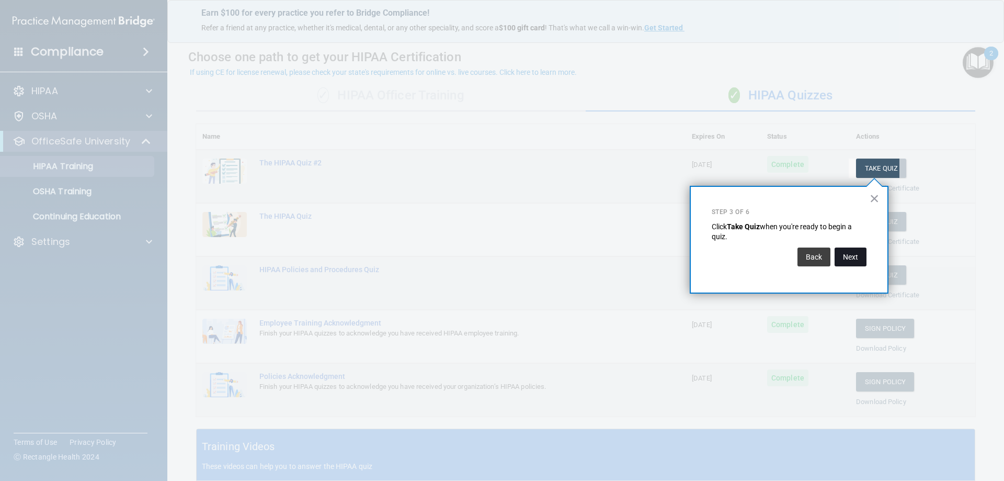
click at [847, 265] on button "Next" at bounding box center [851, 256] width 32 height 19
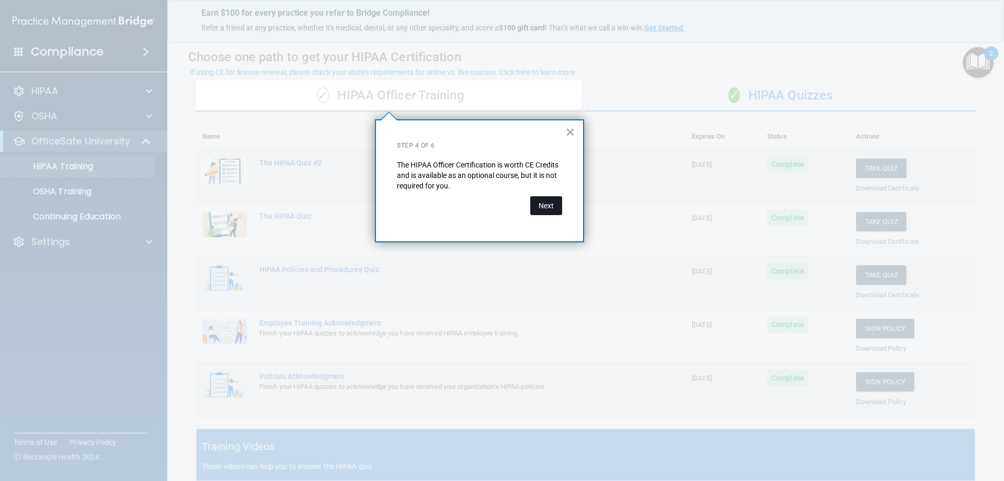
click at [558, 212] on button "Next" at bounding box center [546, 205] width 32 height 19
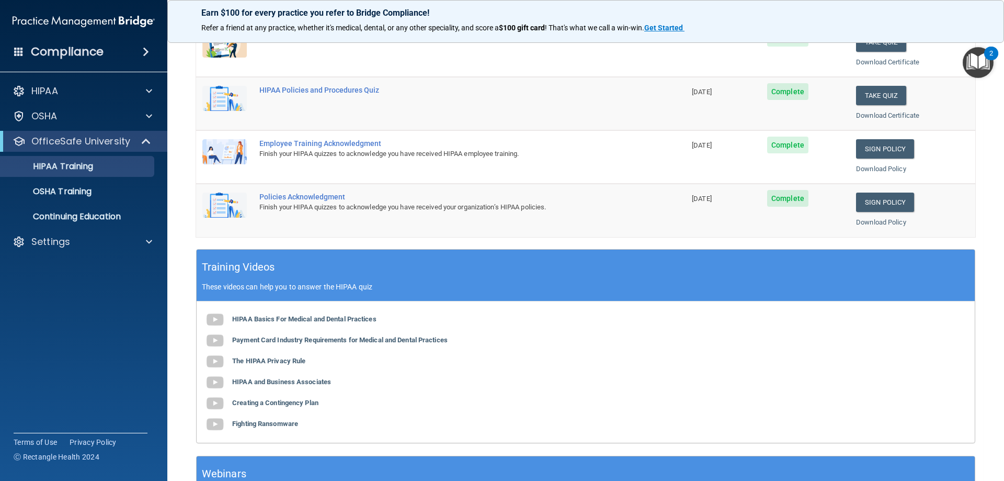
scroll to position [307, 0]
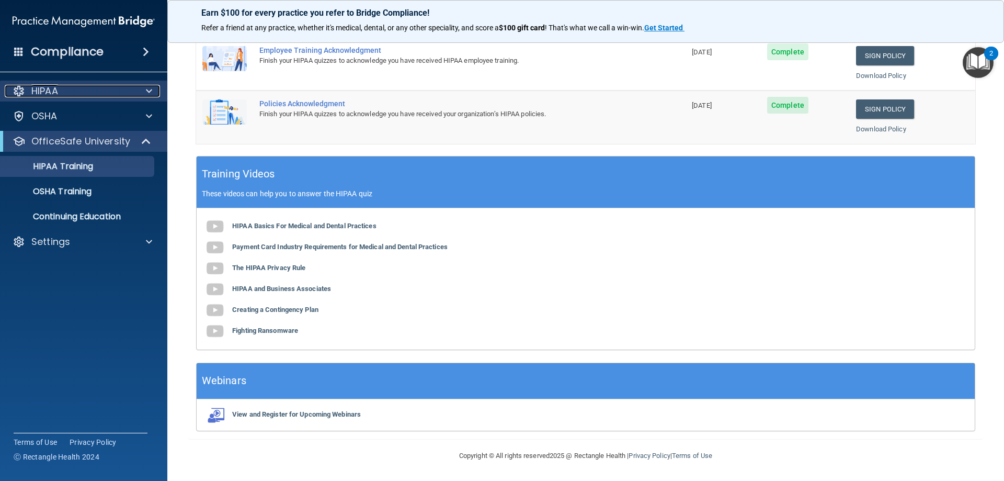
click at [135, 86] on div at bounding box center [147, 91] width 26 height 13
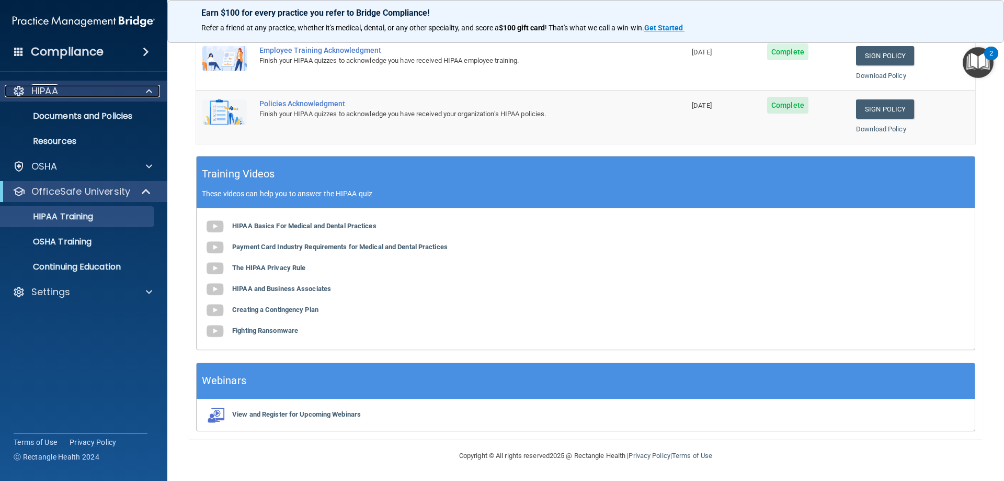
click at [141, 89] on div at bounding box center [147, 91] width 26 height 13
